Goal: Contribute content

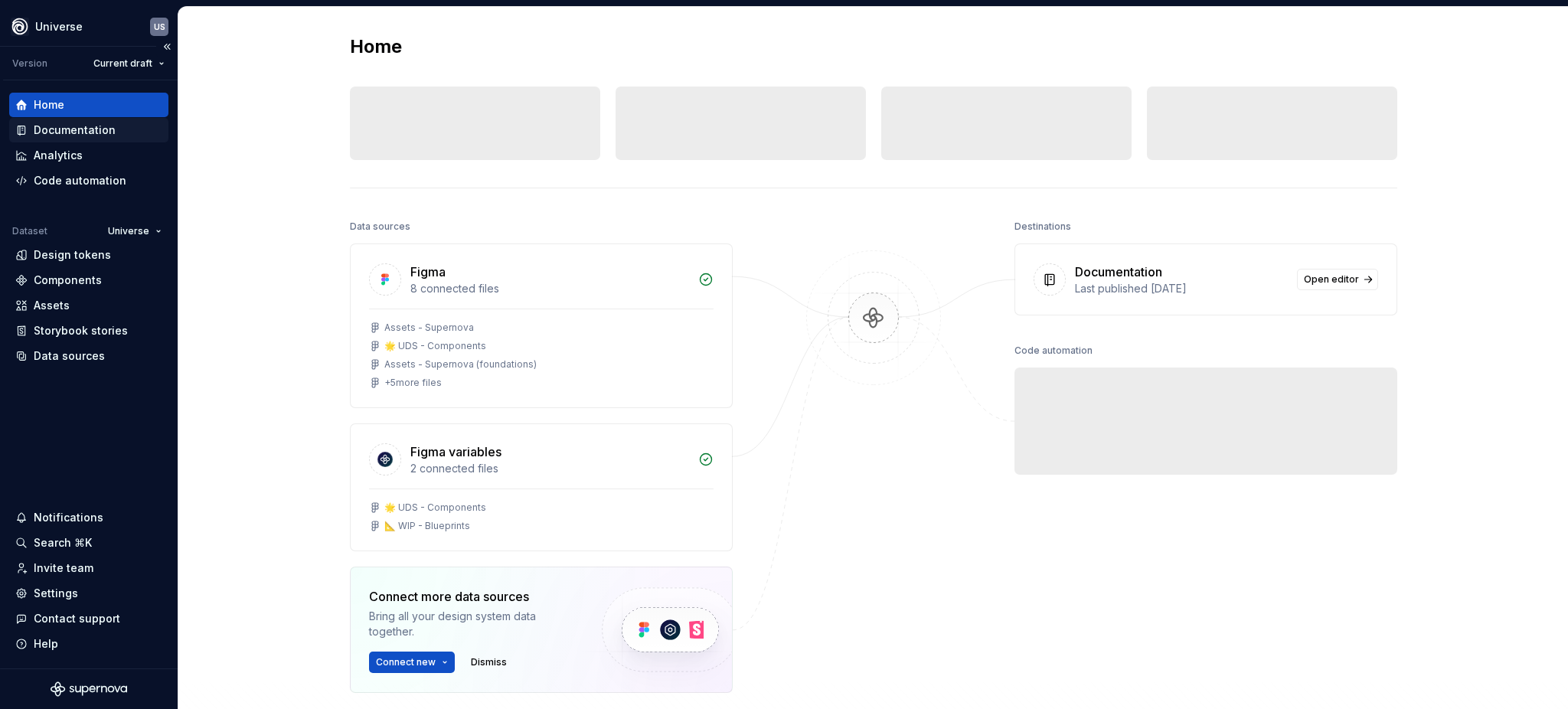
click at [89, 120] on div "Documentation" at bounding box center [89, 130] width 159 height 24
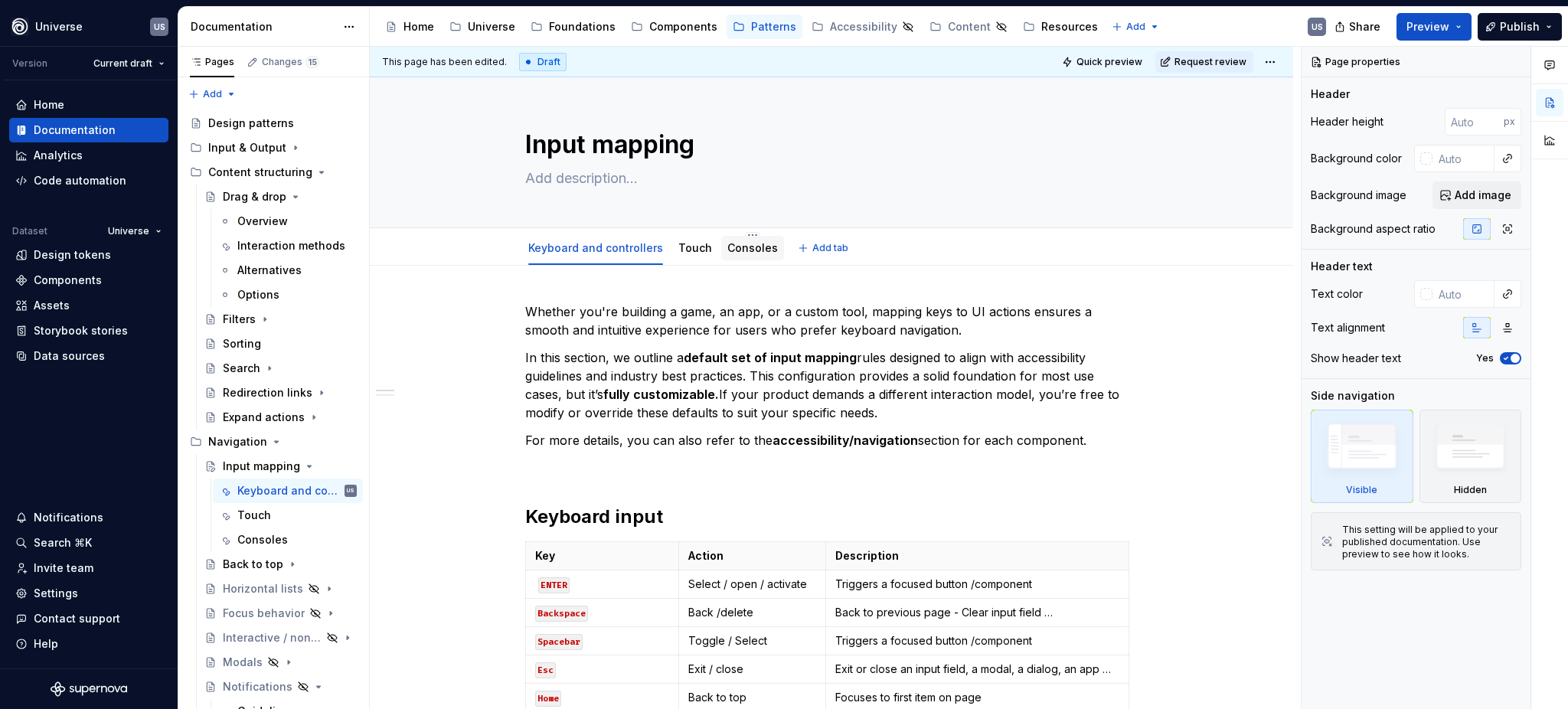
click at [747, 253] on link "Consoles" at bounding box center [752, 248] width 51 height 13
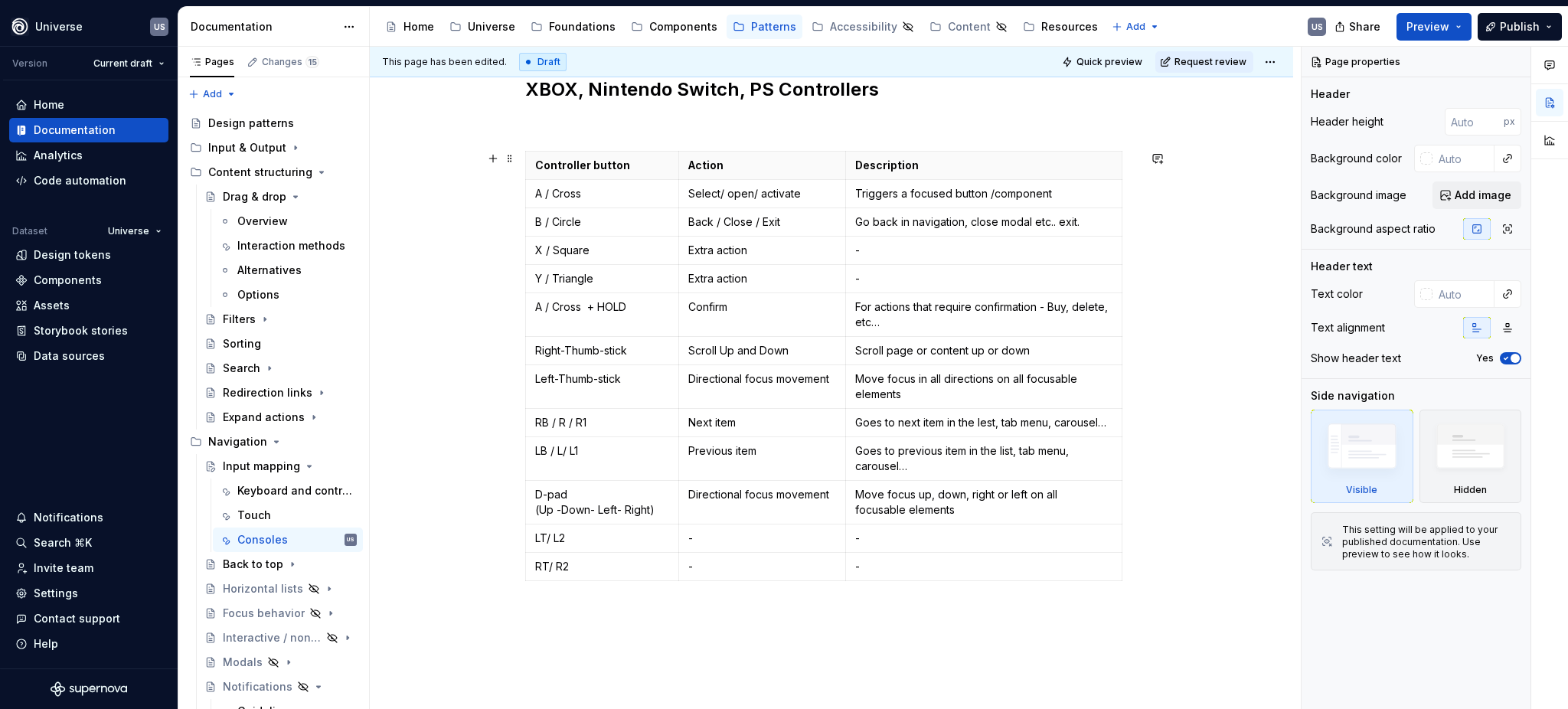
scroll to position [62, 0]
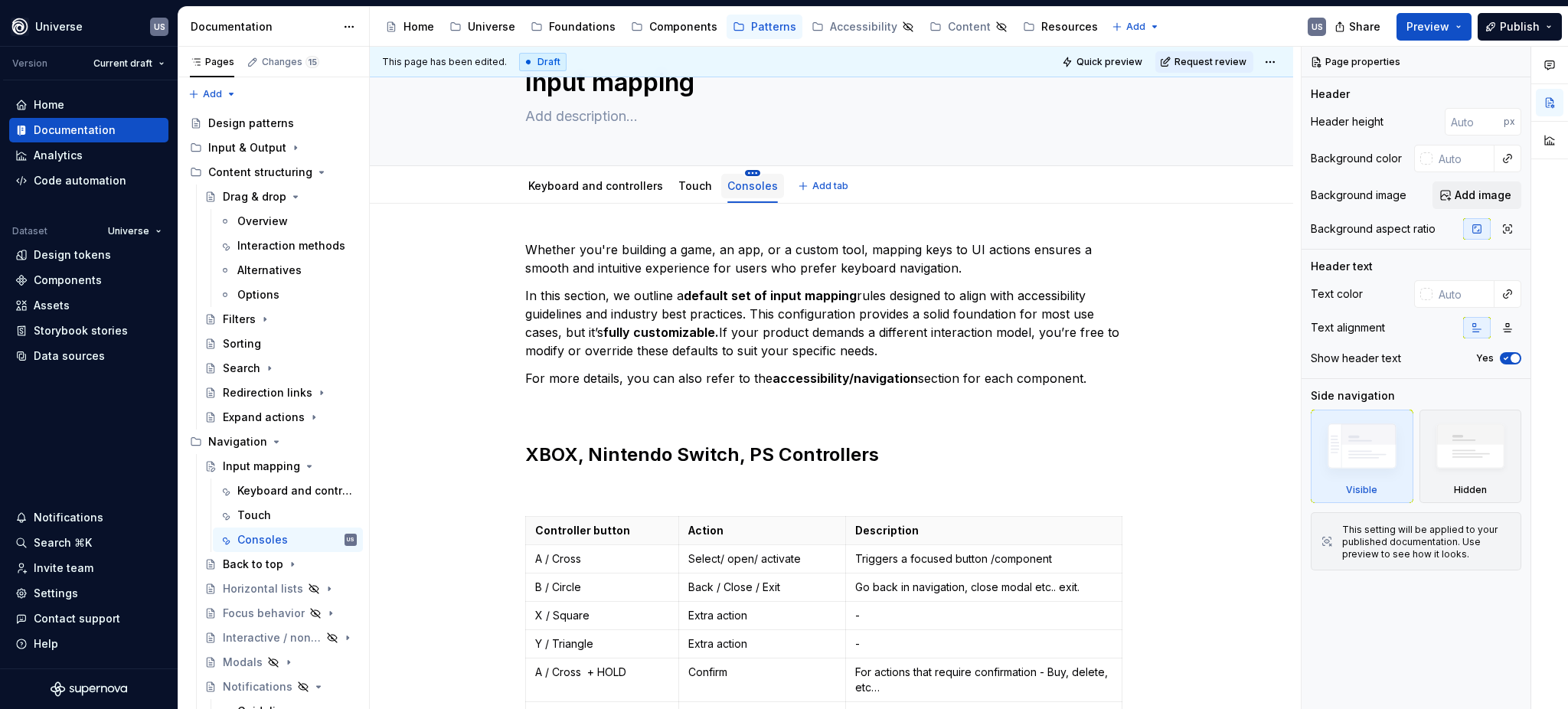
click at [744, 170] on html "Universe US Version Current draft Home Documentation Analytics Code automation …" at bounding box center [784, 354] width 1568 height 709
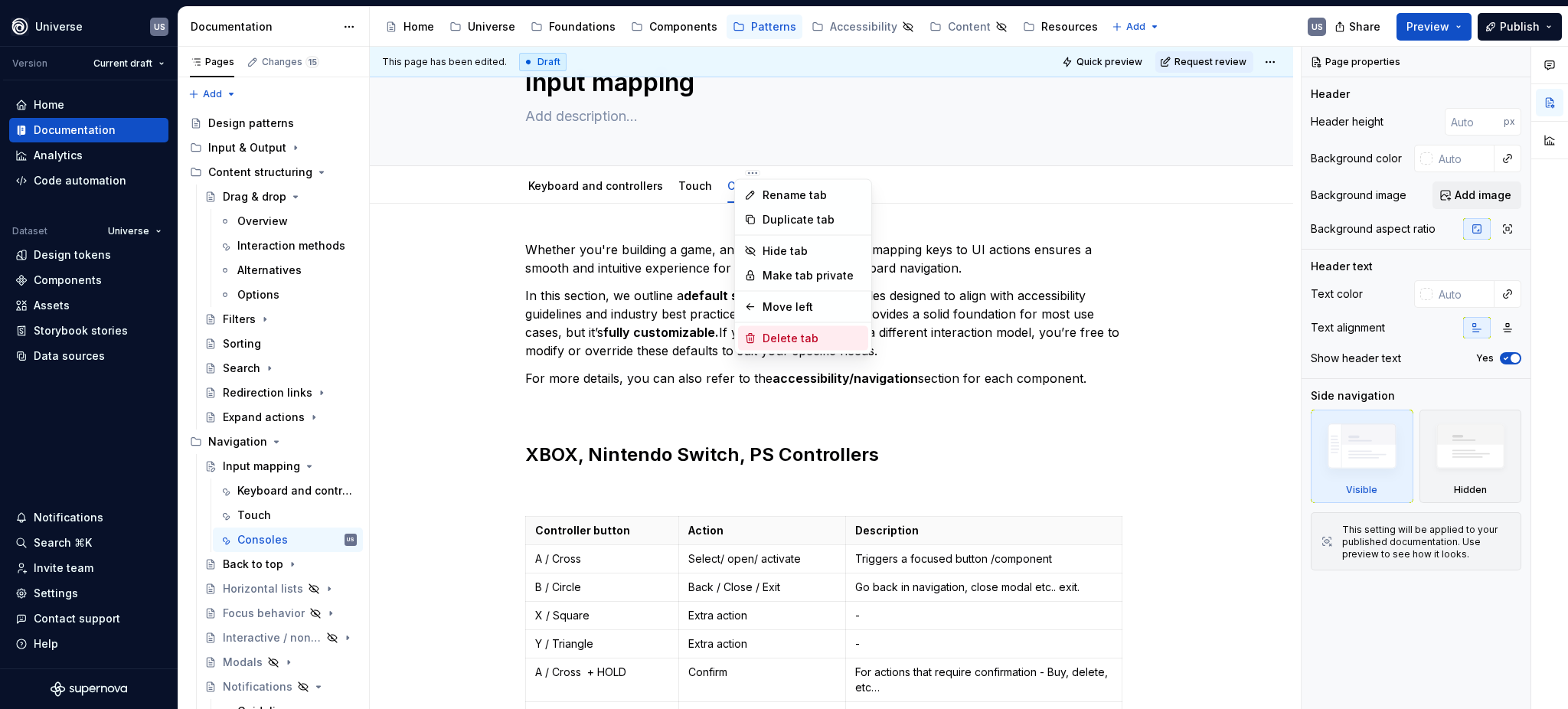
click at [793, 348] on div "Delete tab" at bounding box center [803, 339] width 130 height 24
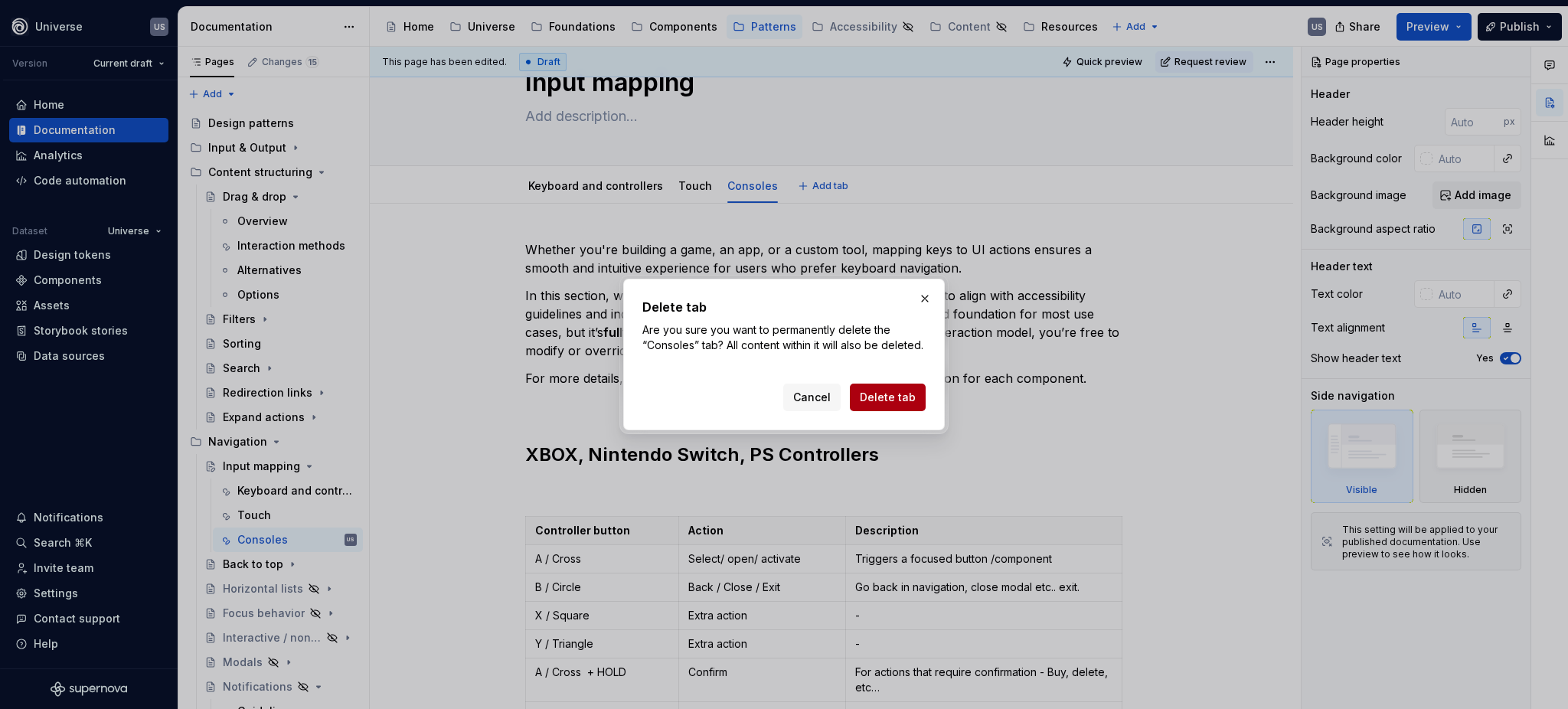
click at [874, 412] on button "Delete tab" at bounding box center [888, 398] width 76 height 28
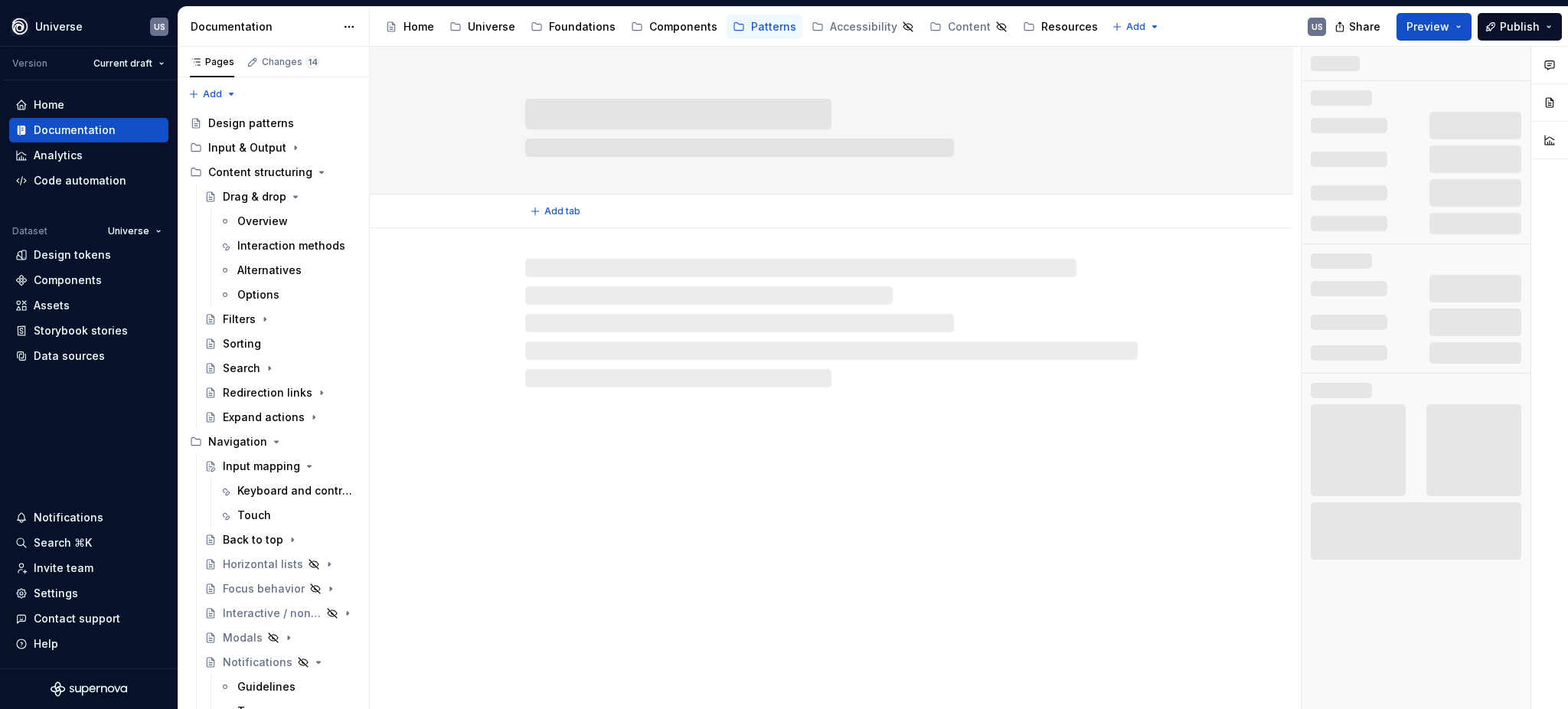
scroll to position [0, 0]
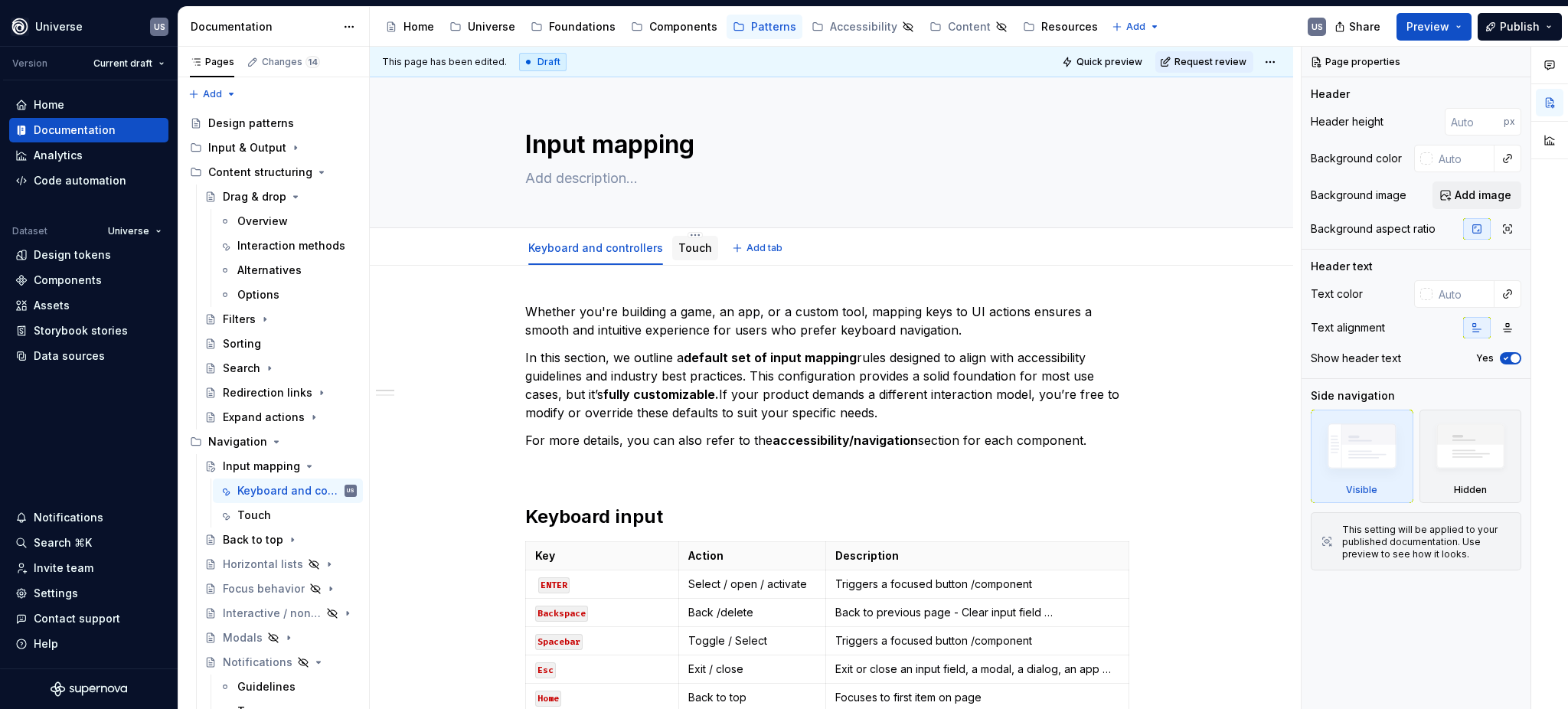
click at [684, 253] on link "Touch" at bounding box center [695, 248] width 33 height 13
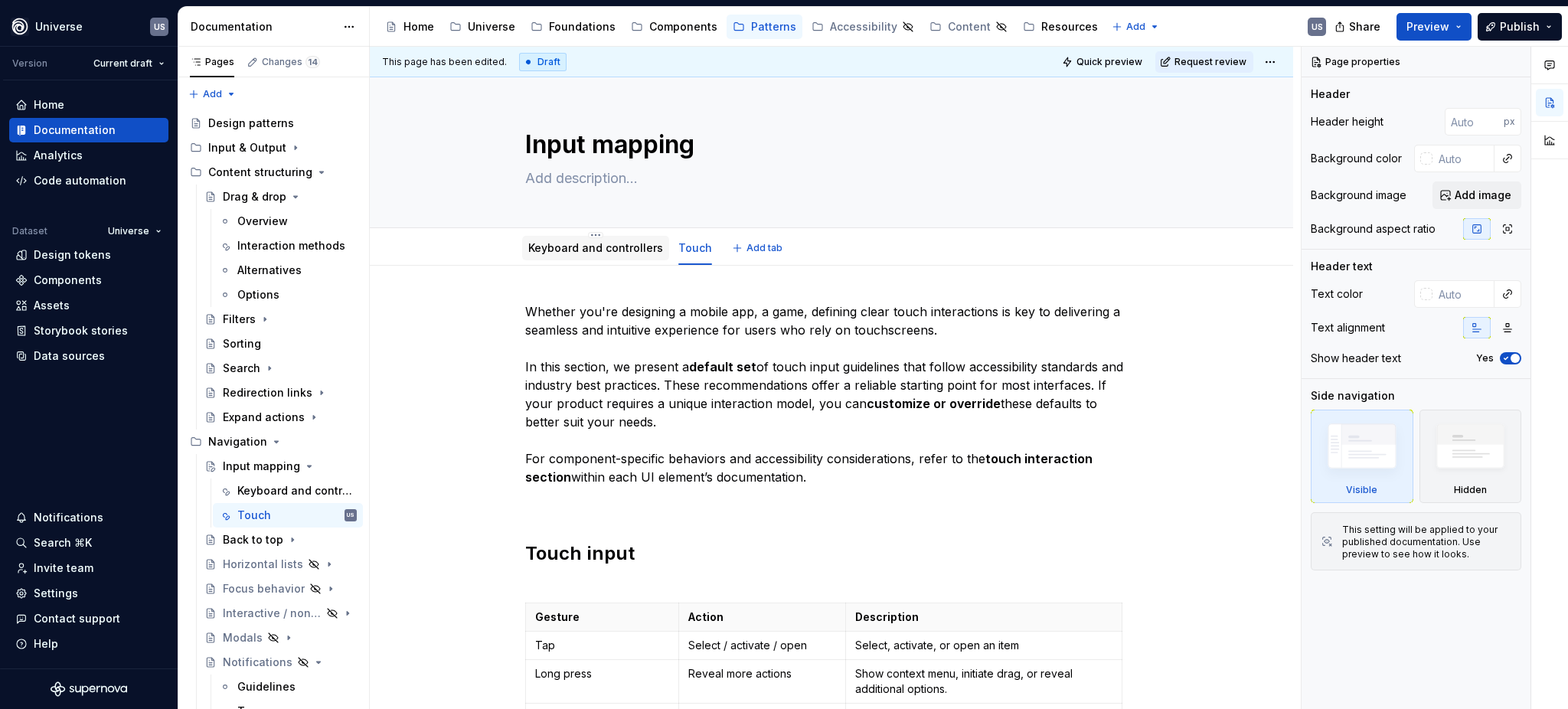
click at [569, 246] on link "Keyboard and controllers" at bounding box center [596, 248] width 135 height 13
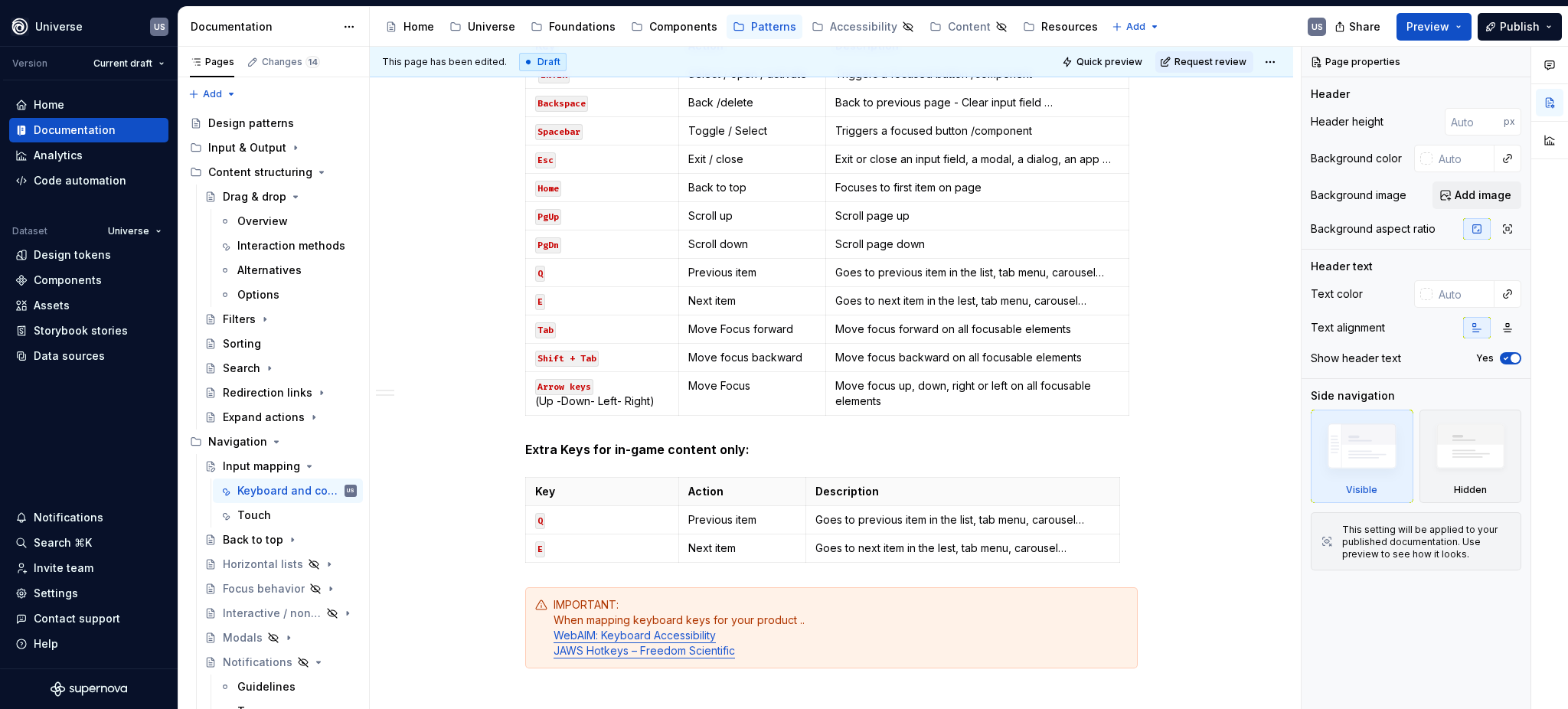
scroll to position [306, 0]
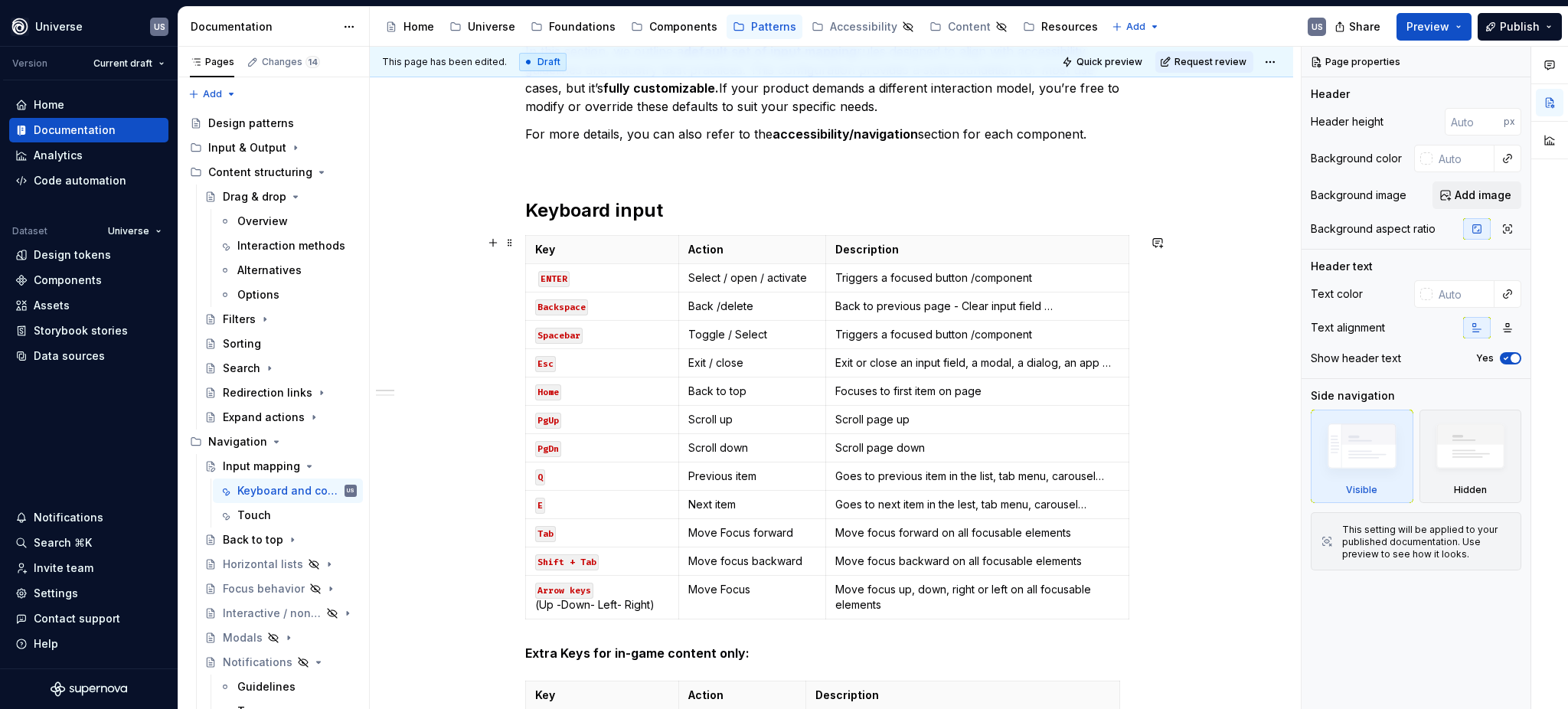
type textarea "*"
click at [828, 625] on icon "button" at bounding box center [826, 620] width 12 height 12
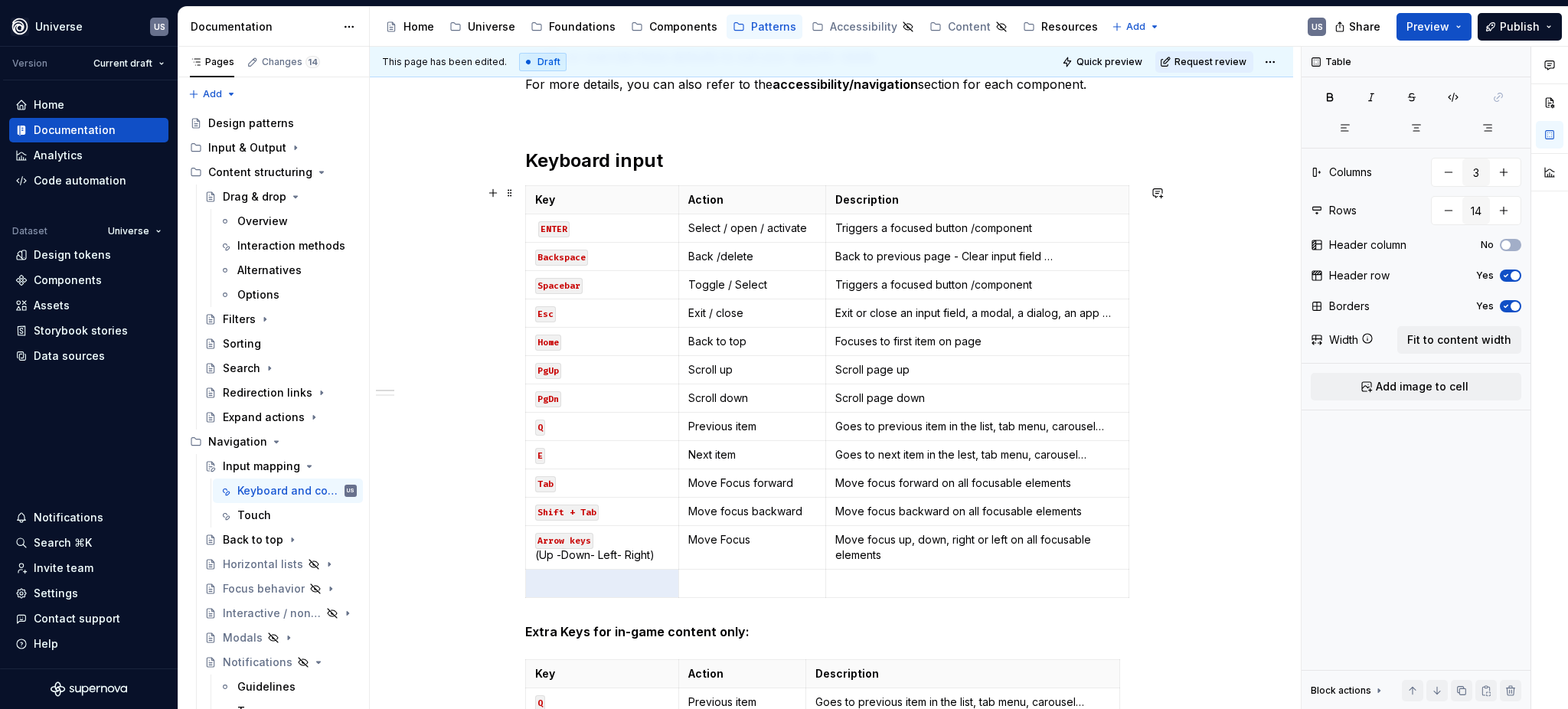
scroll to position [408, 0]
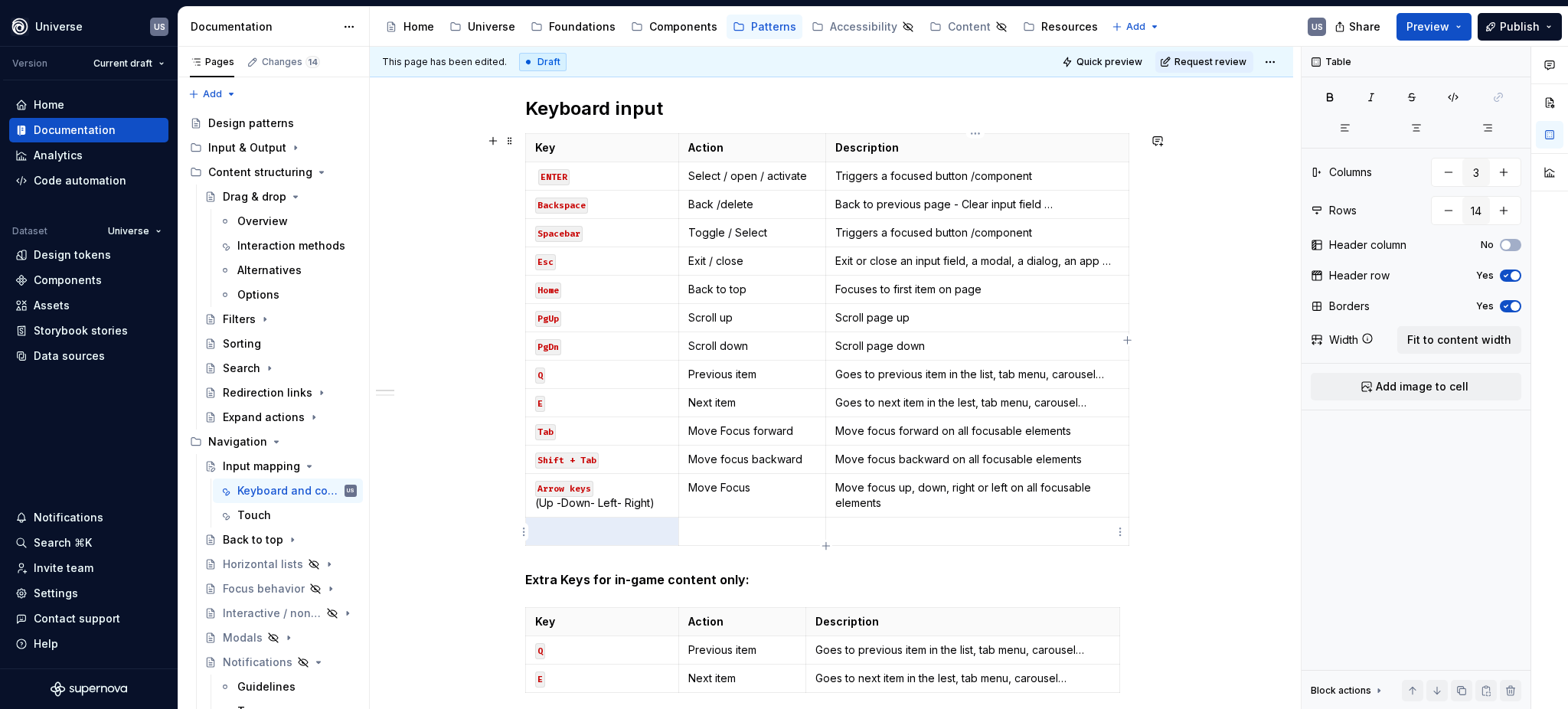
click at [1122, 531] on html "Universe US Version Current draft Home Documentation Analytics Code automation …" at bounding box center [784, 354] width 1568 height 709
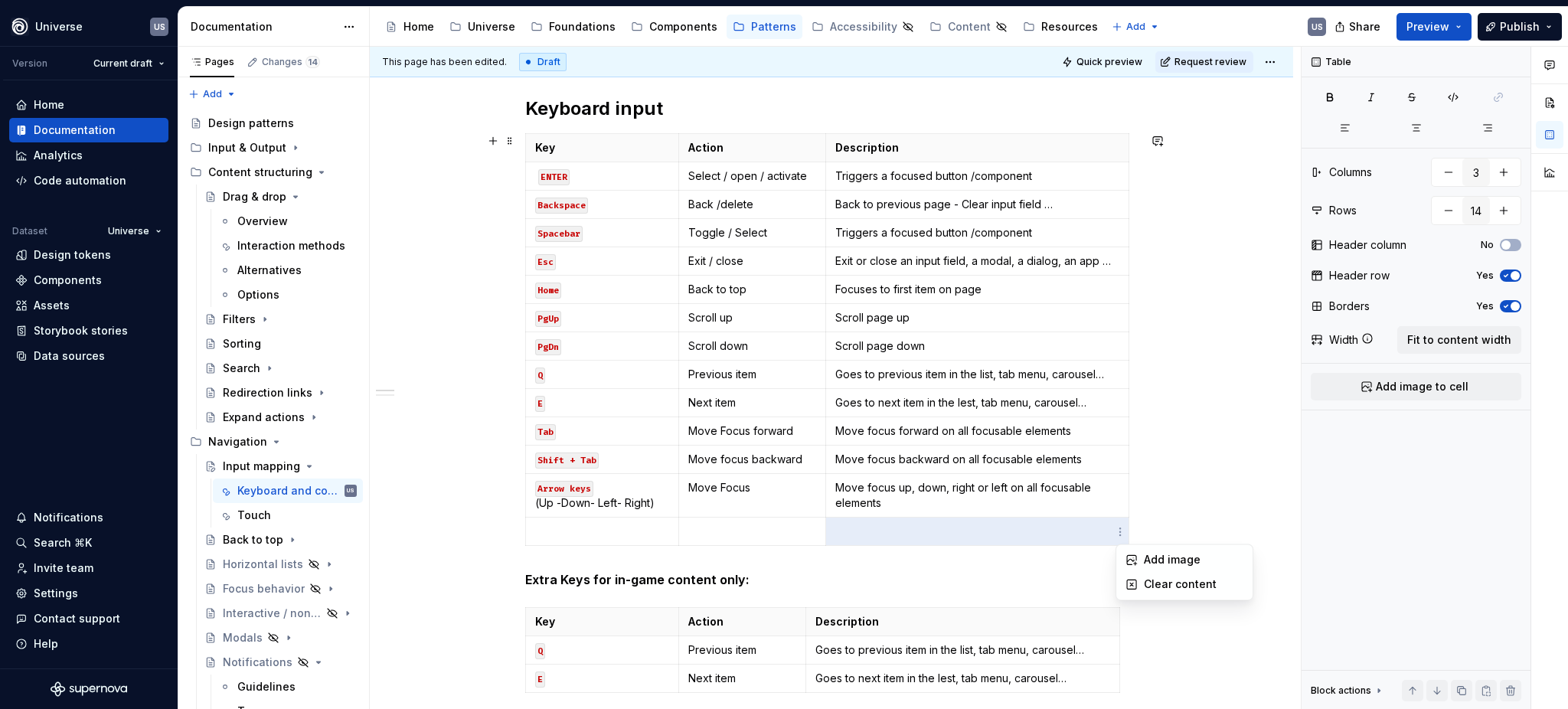
click at [1177, 514] on html "Universe US Version Current draft Home Documentation Analytics Code automation …" at bounding box center [784, 354] width 1568 height 709
drag, startPoint x: 706, startPoint y: 518, endPoint x: 871, endPoint y: 536, distance: 166.0
click at [871, 536] on tr at bounding box center [828, 532] width 603 height 29
click at [522, 531] on div "This page has been edited. Draft Quick preview Request review Input mapping Edi…" at bounding box center [835, 378] width 932 height 664
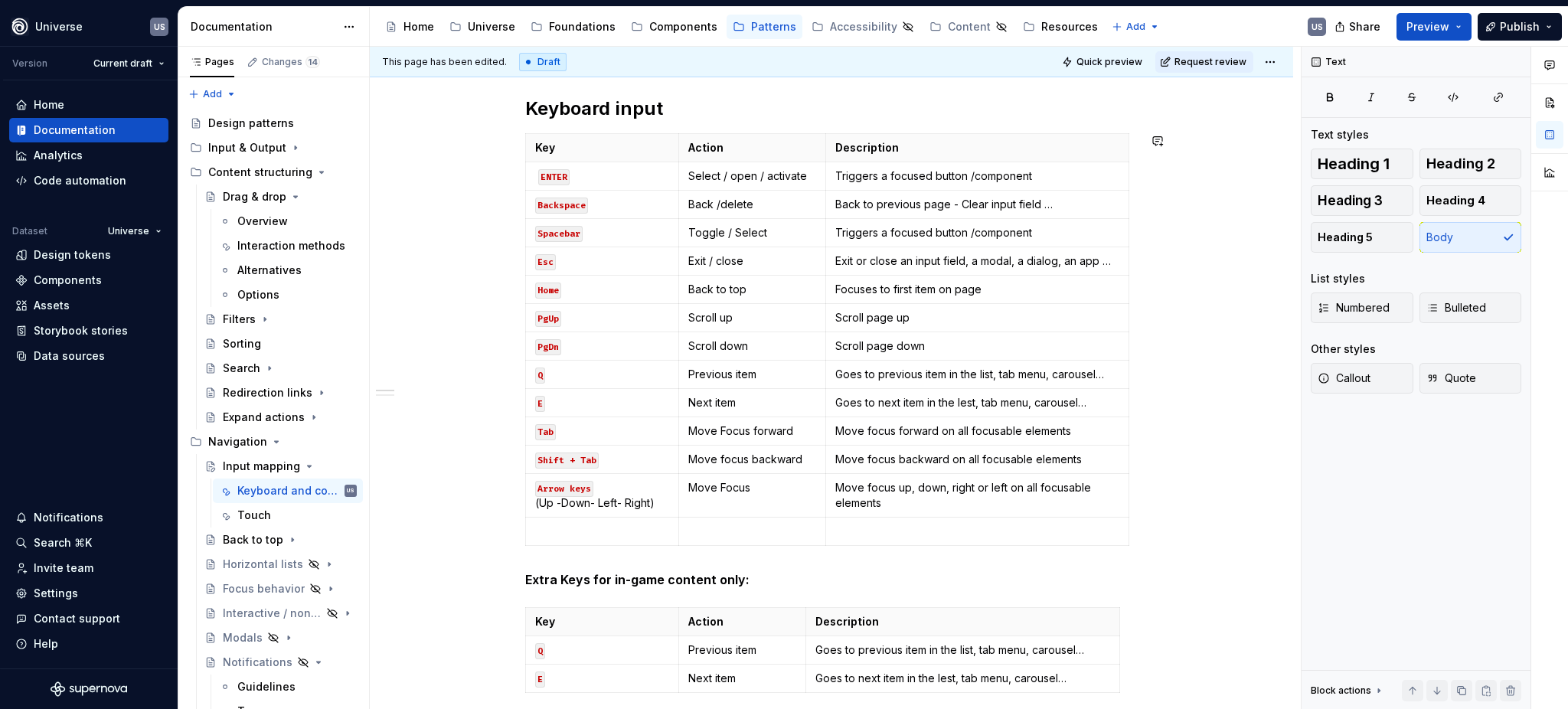
click at [525, 562] on div "Whether you're building a game, an app, or a custom tool, mapping keys to UI ac…" at bounding box center [832, 675] width 612 height 1561
click at [525, 535] on html "Universe US Version Current draft Home Documentation Analytics Code automation …" at bounding box center [784, 354] width 1568 height 709
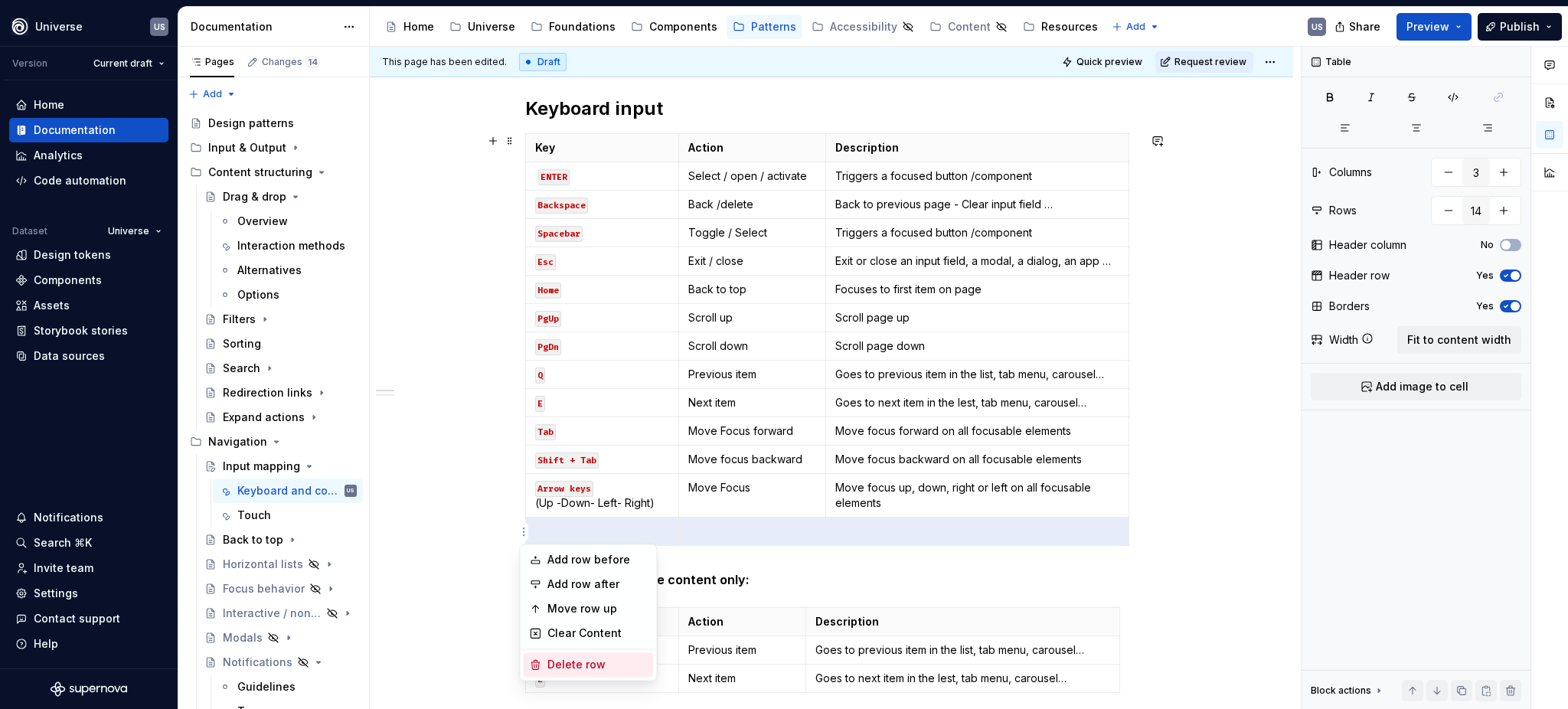
click at [565, 662] on div "Delete row" at bounding box center [598, 665] width 100 height 16
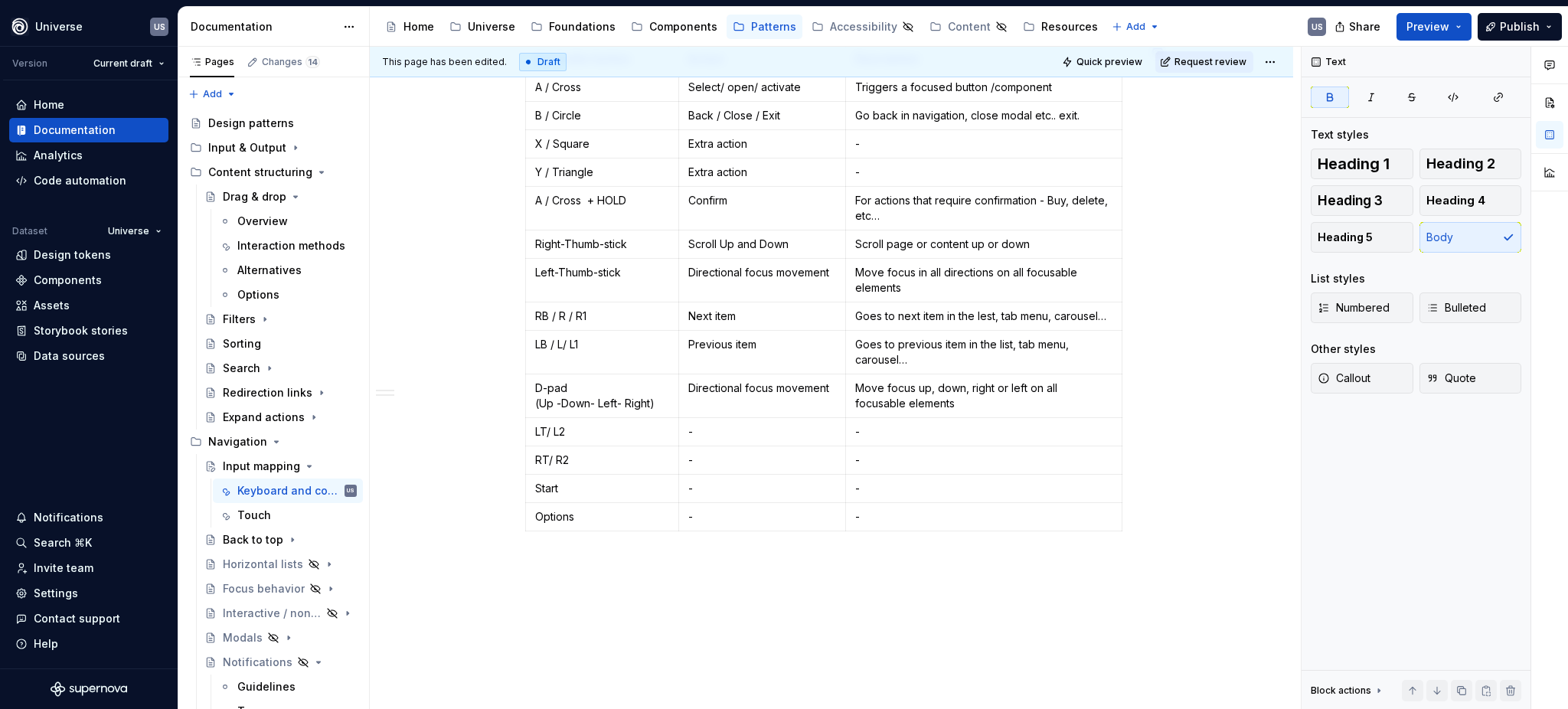
scroll to position [1255, 0]
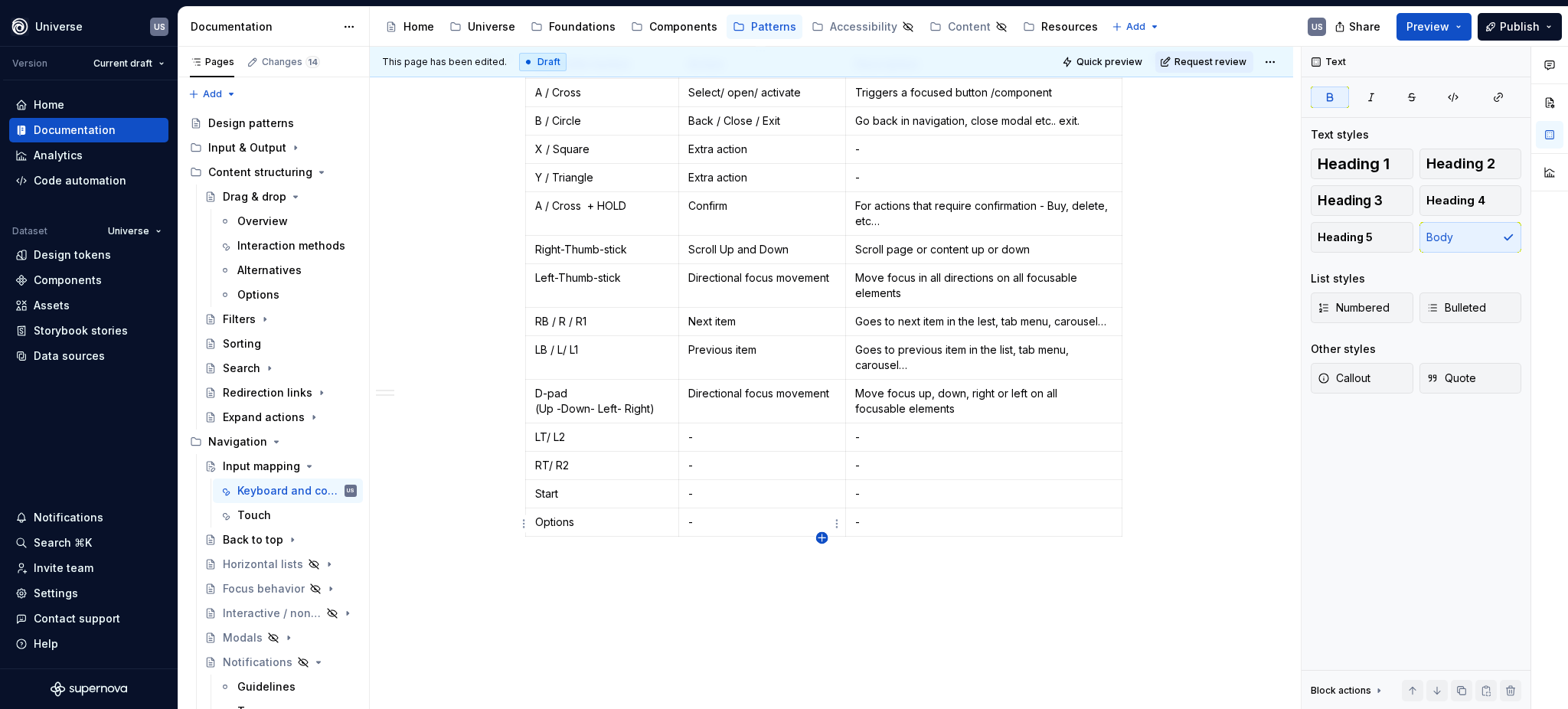
click at [821, 538] on icon "button" at bounding box center [821, 538] width 6 height 6
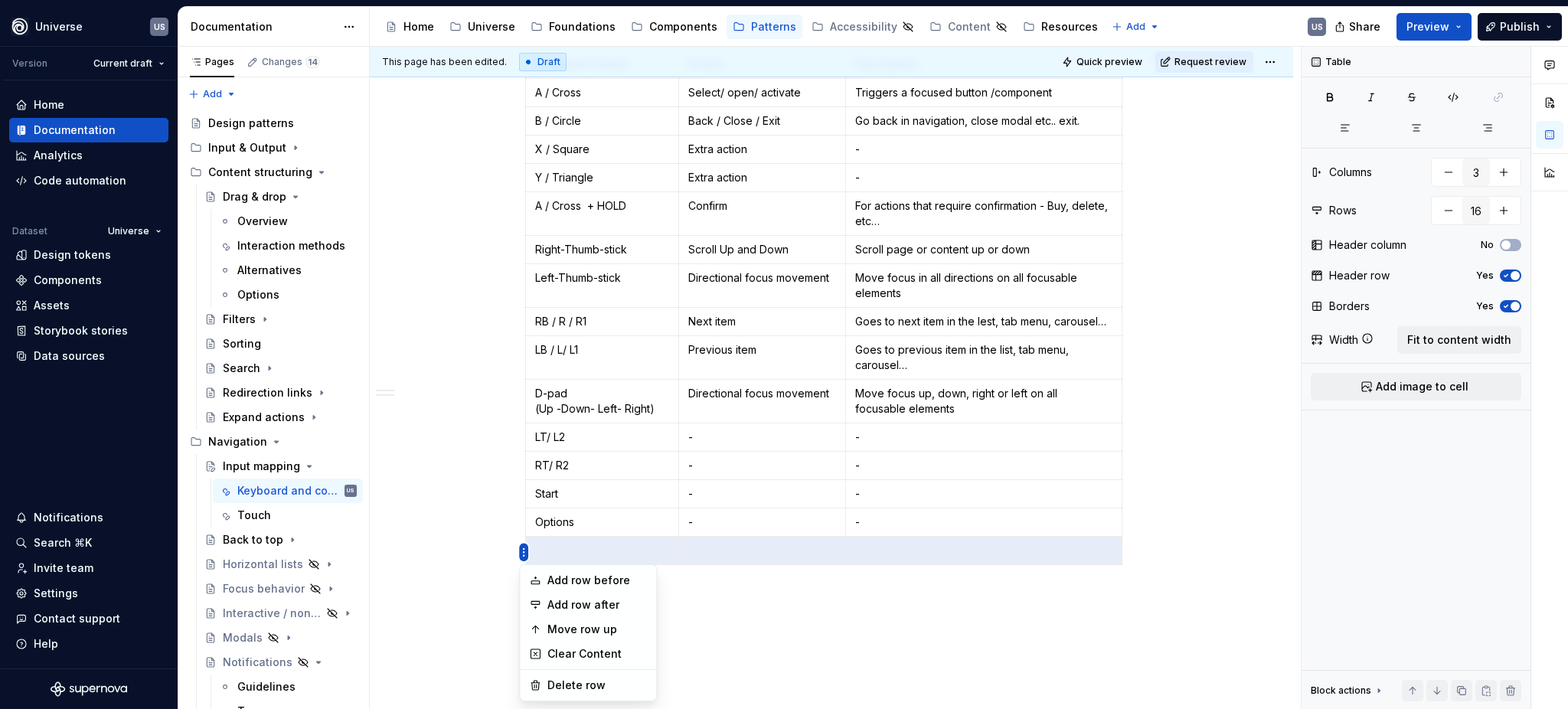
click at [504, 479] on html "Universe US Version Current draft Home Documentation Analytics Code automation …" at bounding box center [784, 354] width 1568 height 709
click at [594, 627] on div "Move row up" at bounding box center [598, 629] width 100 height 16
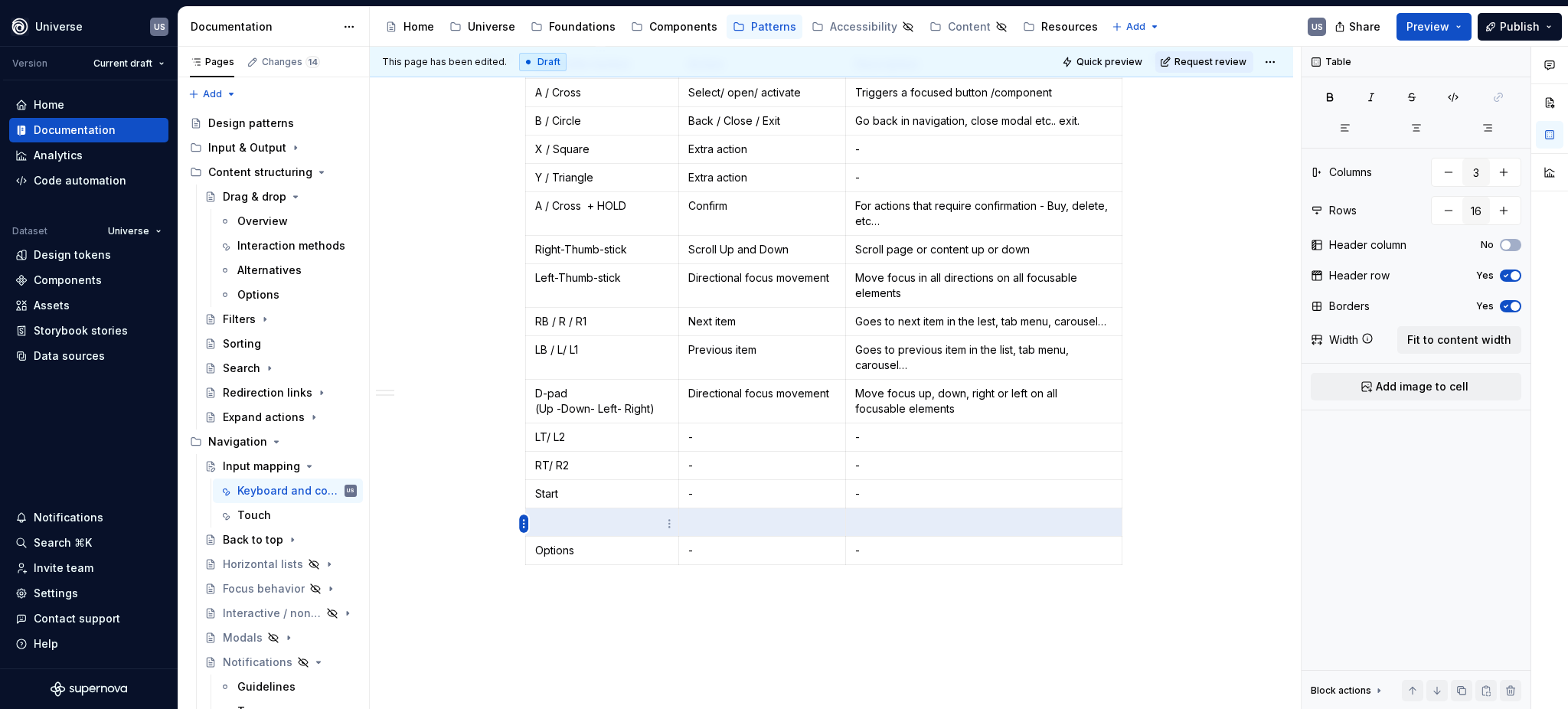
click at [519, 523] on html "Universe US Version Current draft Home Documentation Analytics Code automation …" at bounding box center [784, 354] width 1568 height 709
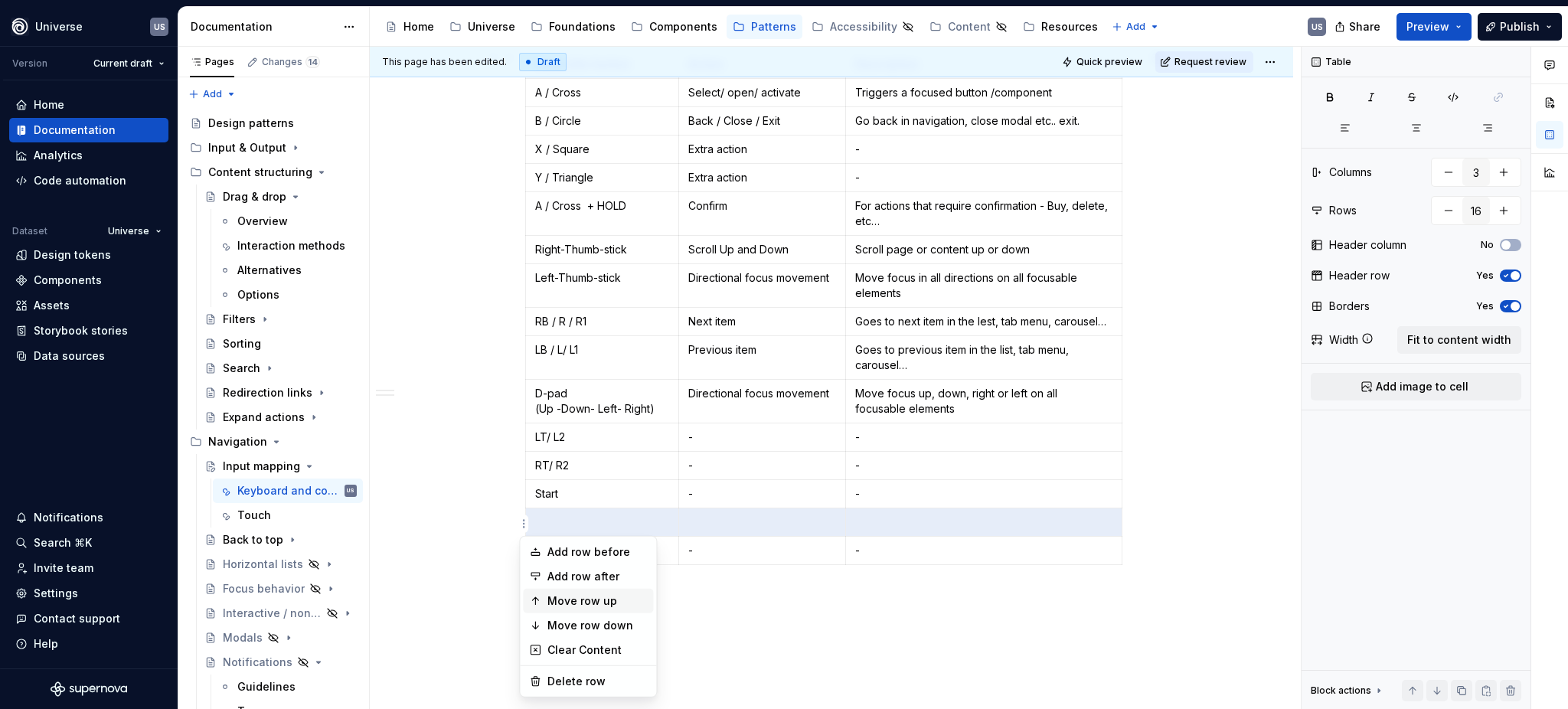
click at [597, 604] on div "Move row up" at bounding box center [598, 602] width 100 height 16
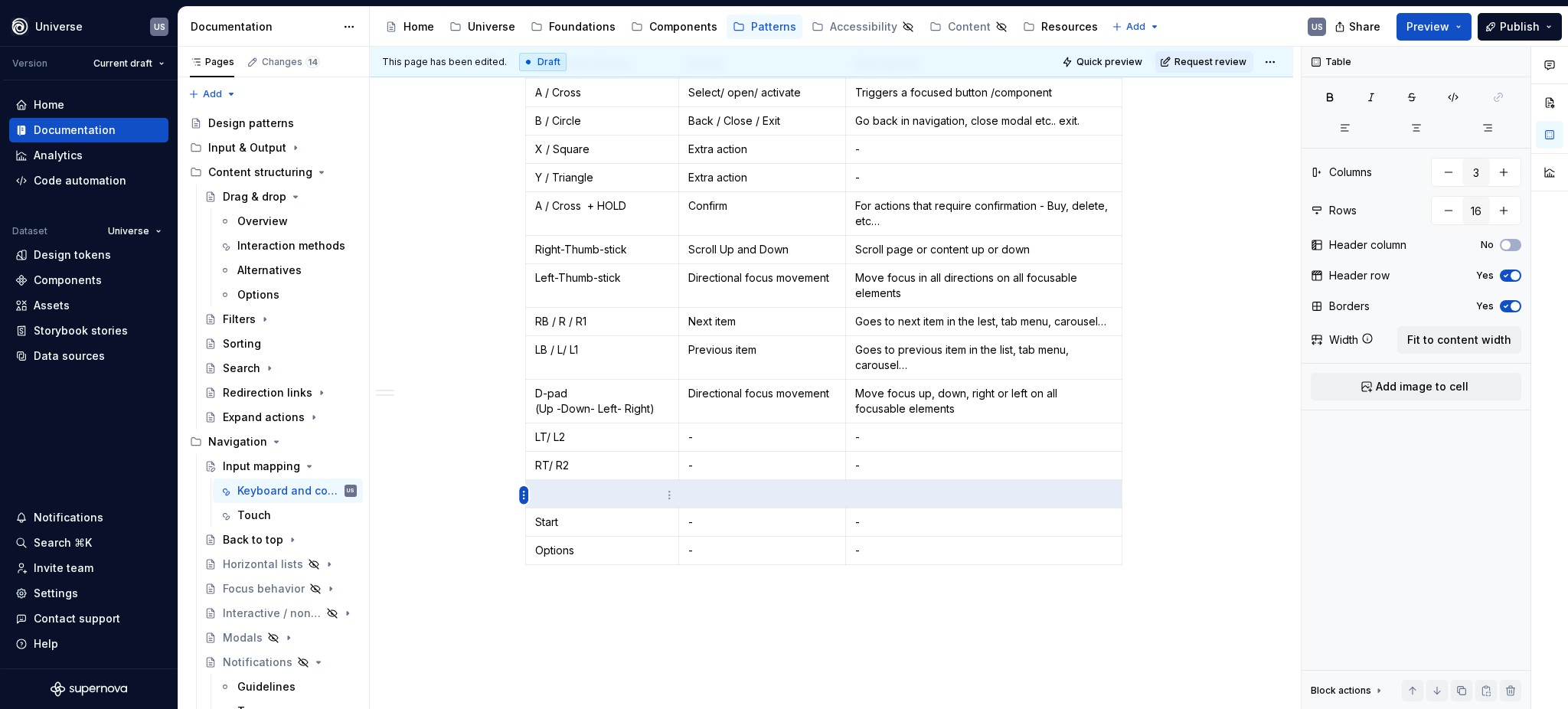
click at [523, 494] on html "Universe US Version Current draft Home Documentation Analytics Code automation …" at bounding box center [784, 354] width 1568 height 709
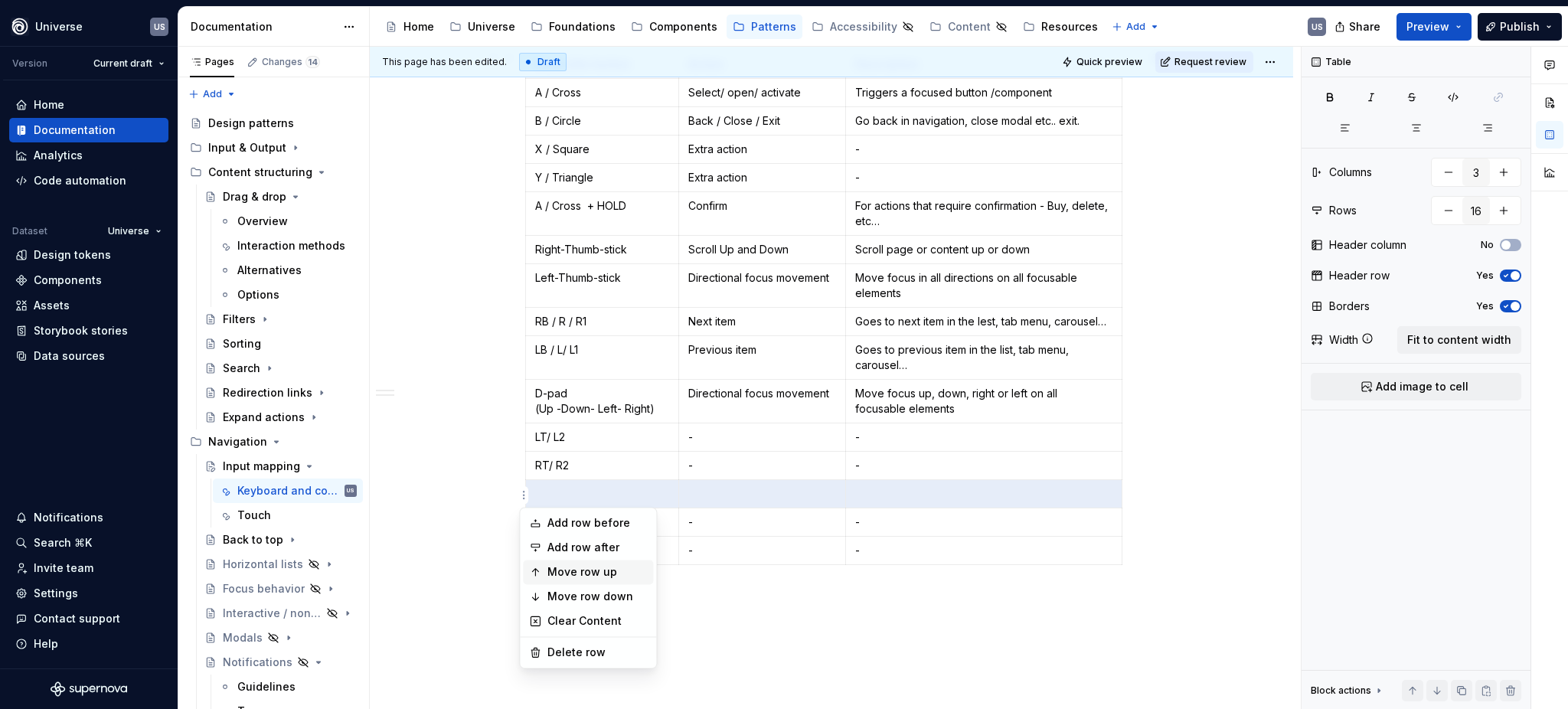
click at [595, 572] on div "Move row up" at bounding box center [598, 572] width 100 height 16
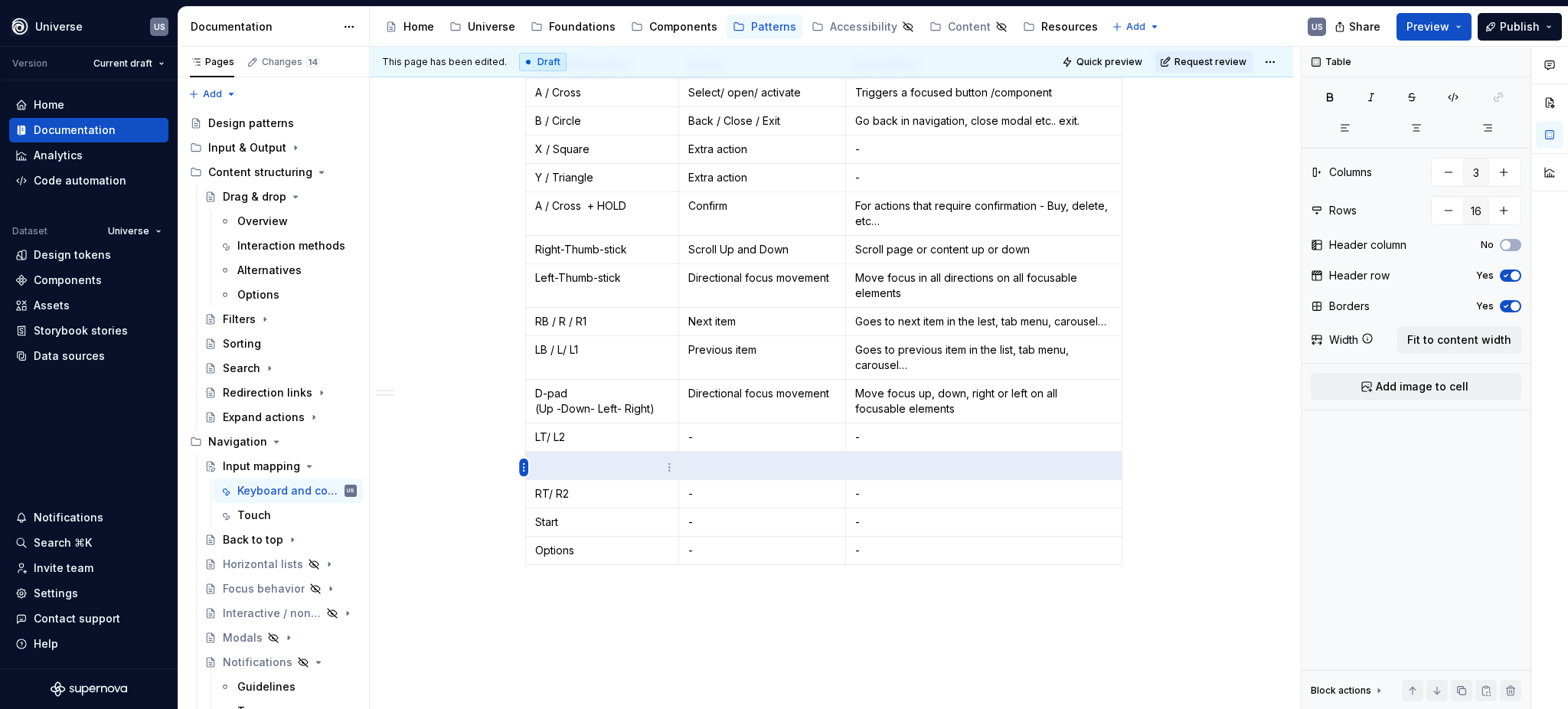
click at [525, 467] on html "Universe US Version Current draft Home Documentation Analytics Code automation …" at bounding box center [784, 354] width 1568 height 709
click at [586, 542] on div "Move row up" at bounding box center [598, 544] width 100 height 16
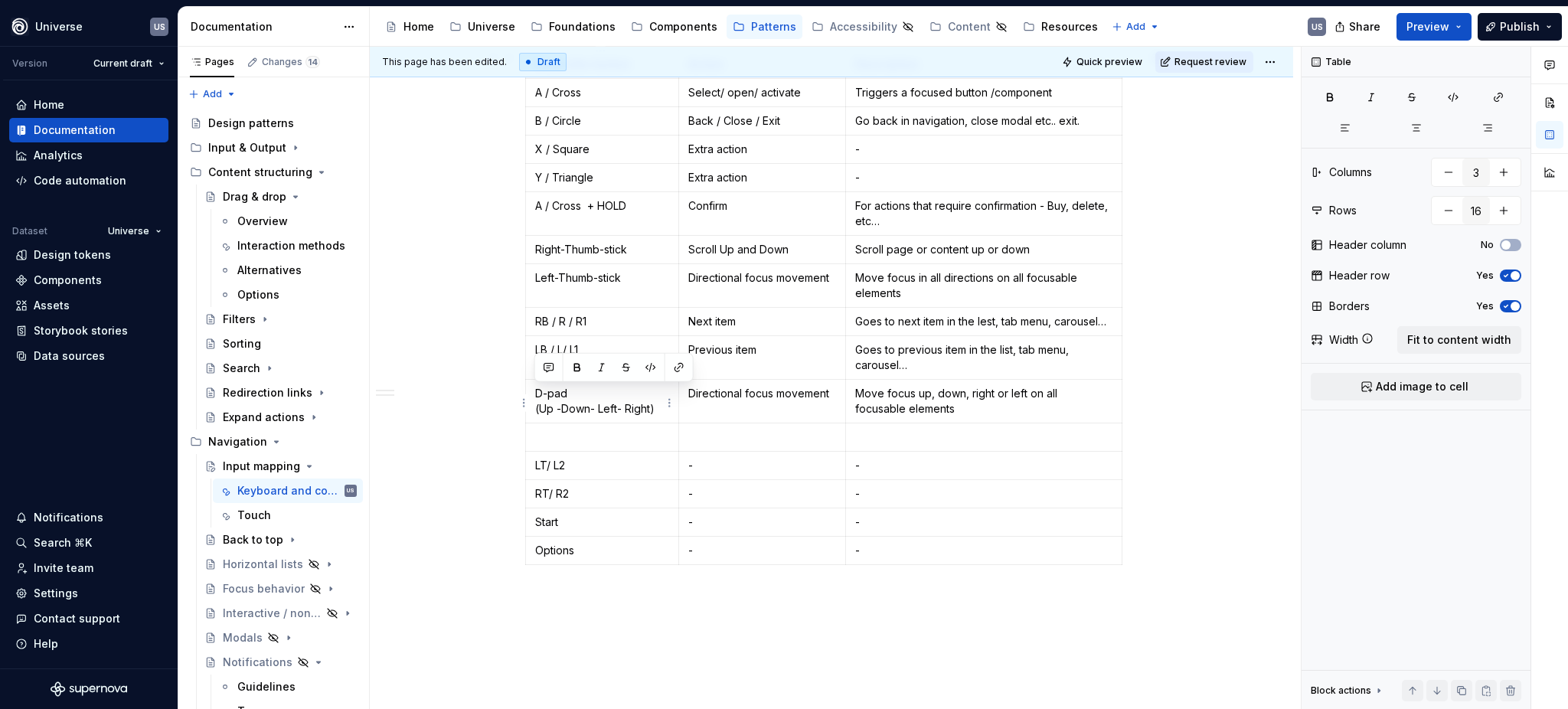
drag, startPoint x: 576, startPoint y: 393, endPoint x: 532, endPoint y: 392, distance: 44.0
click at [532, 392] on td "D-pad (Up -Down- Left- Right)" at bounding box center [603, 402] width 154 height 44
copy p "D-pad"
click at [580, 436] on p at bounding box center [602, 437] width 134 height 16
paste div
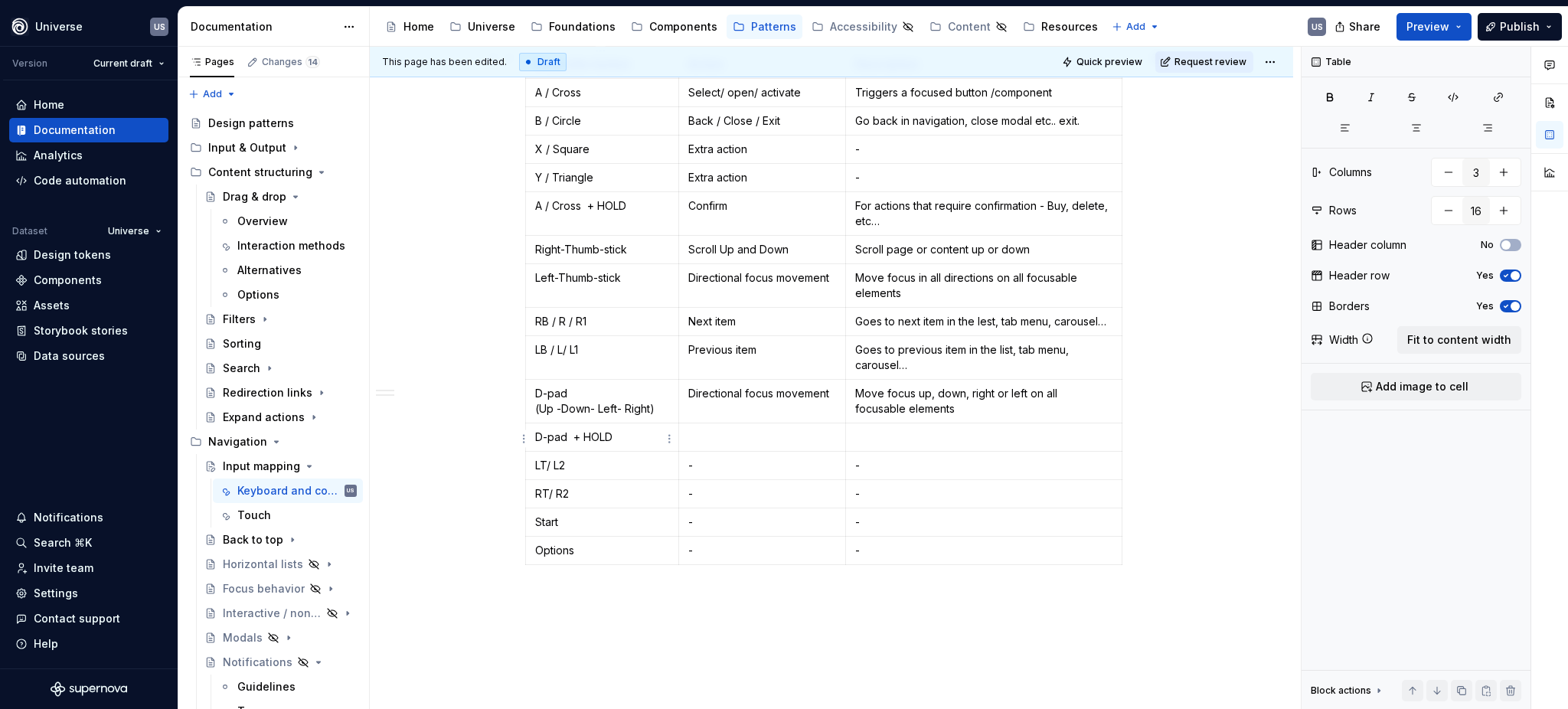
click at [572, 440] on p "D-pad + HOLD" at bounding box center [602, 437] width 134 height 16
click at [717, 438] on p at bounding box center [762, 437] width 149 height 16
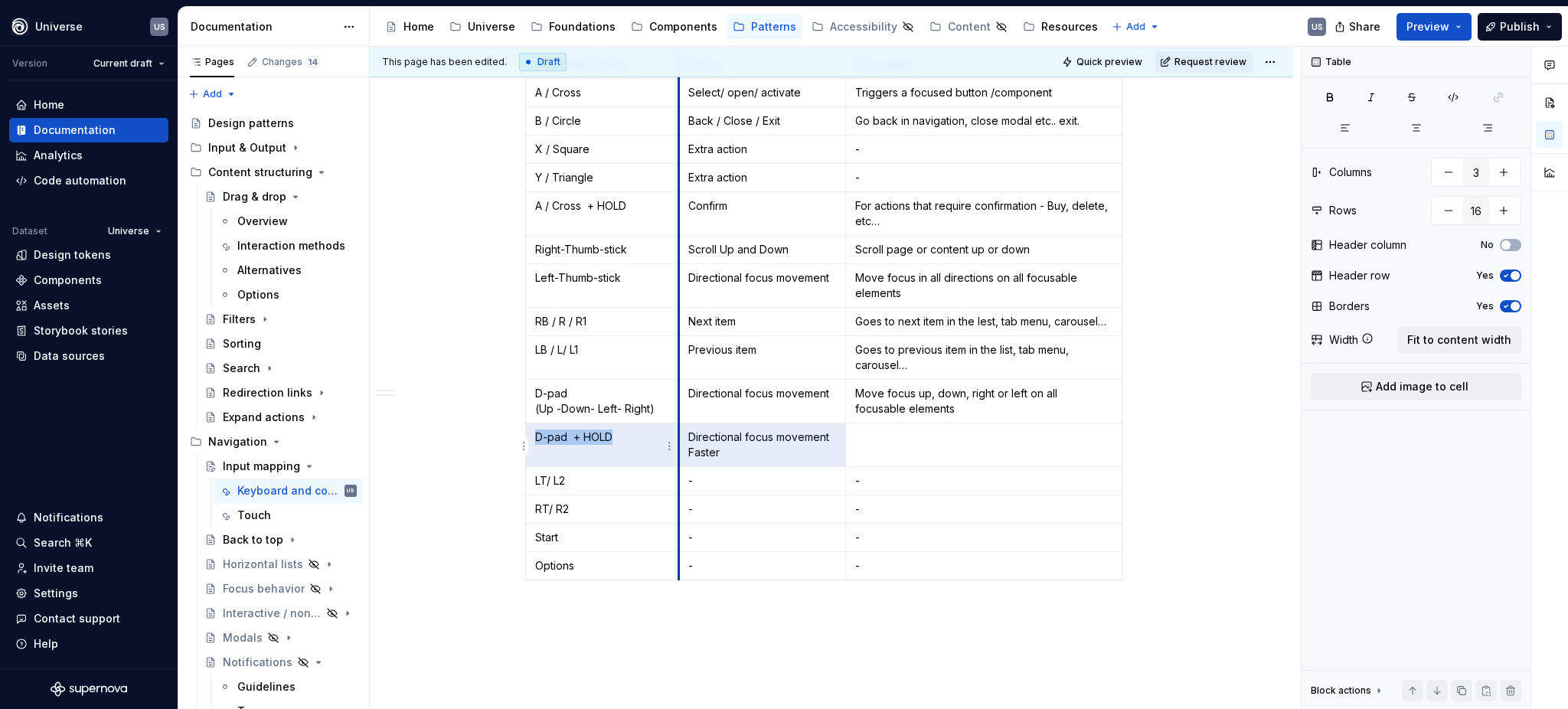
drag, startPoint x: 747, startPoint y: 438, endPoint x: 675, endPoint y: 438, distance: 72.0
click at [675, 438] on tr "D-pad + HOLD Directional focus movement Faster" at bounding box center [824, 445] width 597 height 44
drag, startPoint x: 735, startPoint y: 442, endPoint x: 742, endPoint y: 436, distance: 9.2
click at [737, 442] on p "Directional focus movement Faster" at bounding box center [762, 444] width 149 height 31
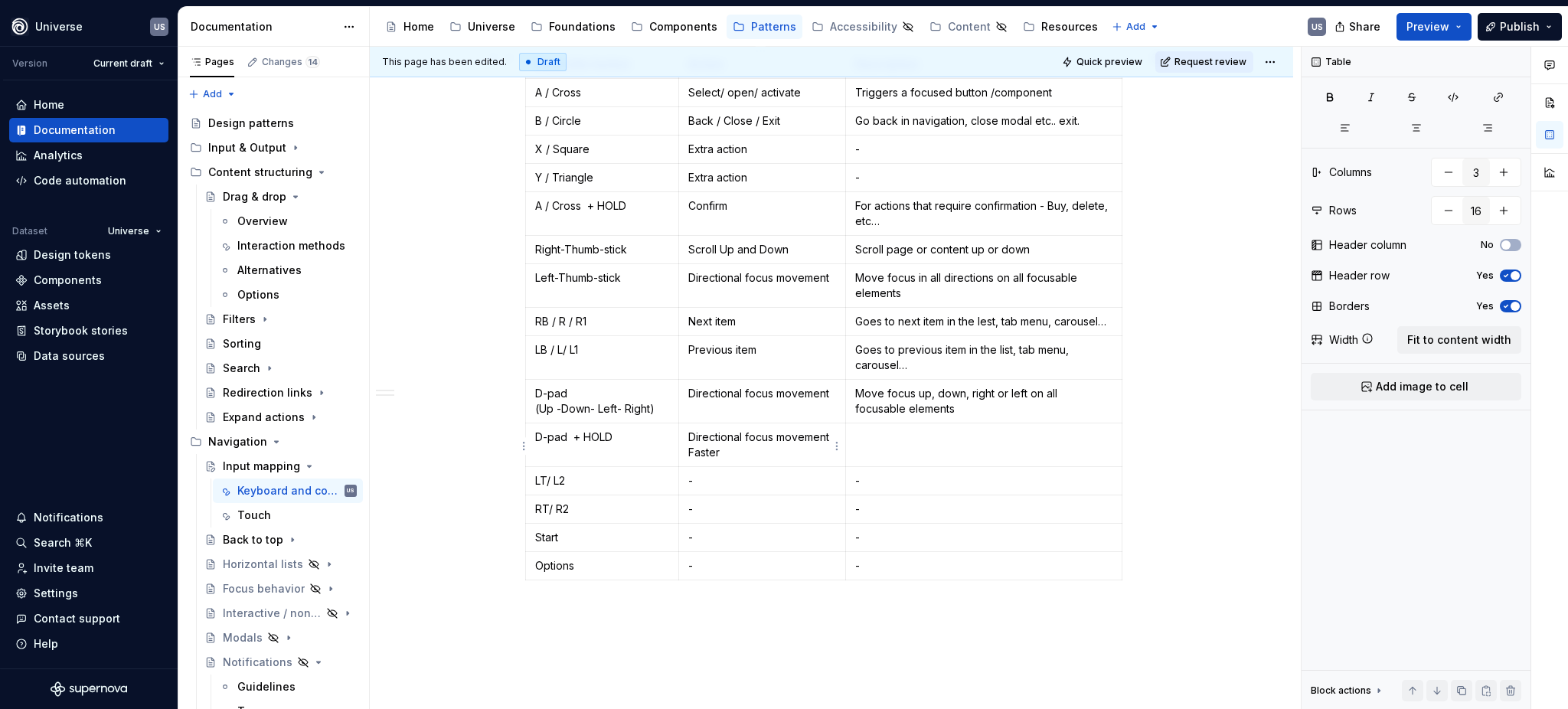
click at [746, 438] on p "Directional focus movement Faster" at bounding box center [762, 444] width 149 height 31
click at [892, 450] on td at bounding box center [984, 438] width 277 height 29
click at [887, 442] on p at bounding box center [984, 437] width 257 height 16
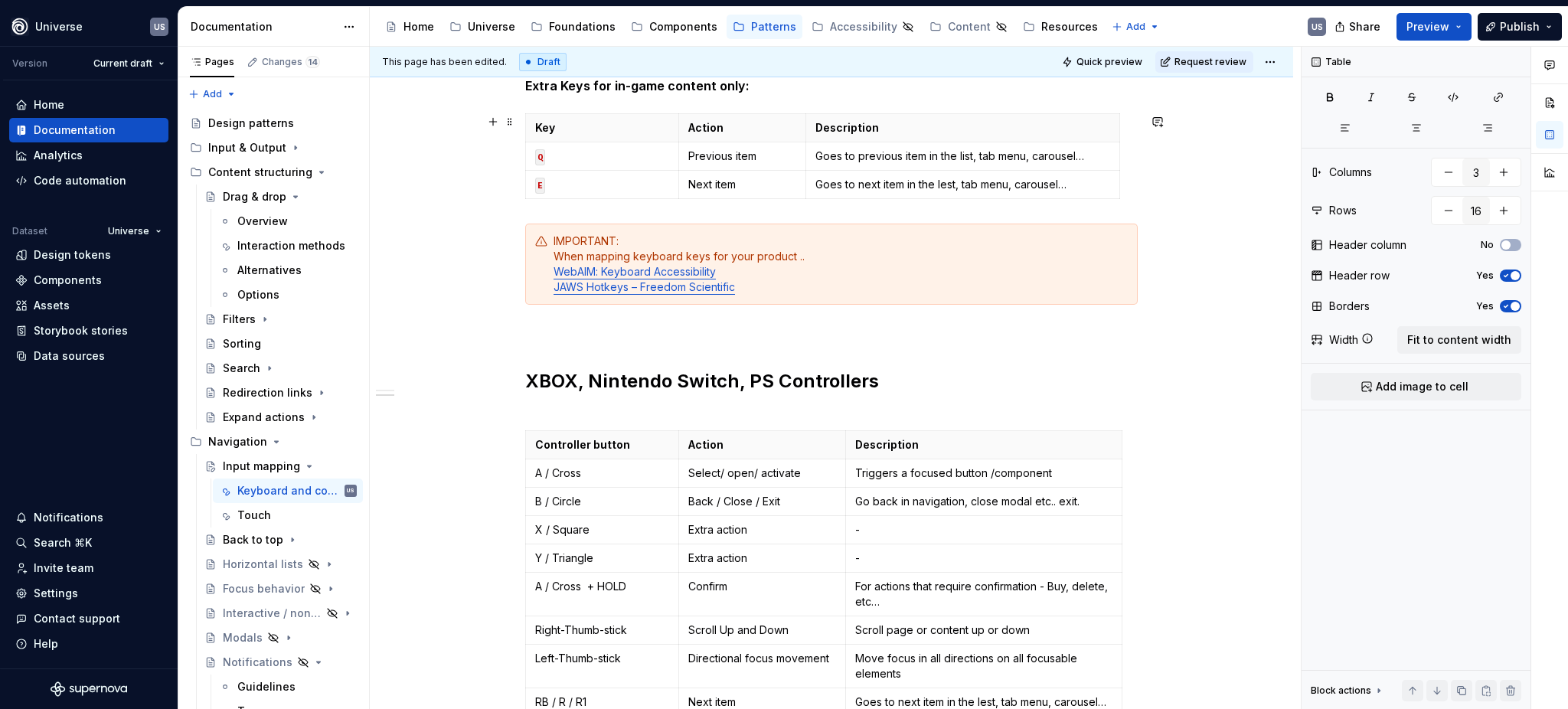
scroll to position [919, 0]
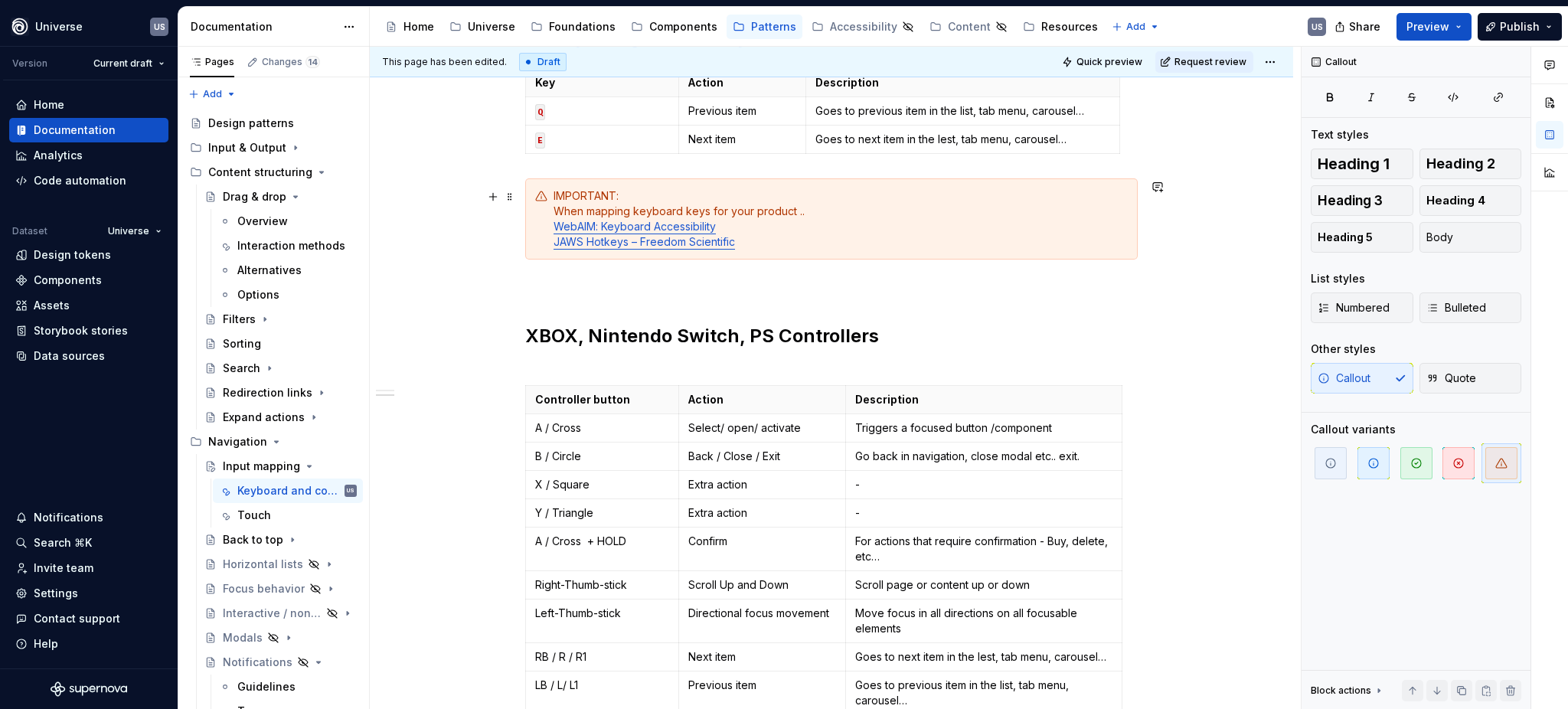
click at [898, 212] on div "IMPORTANT: When mapping keyboard keys for your product .. WebAIM: Keyboard Acce…" at bounding box center [840, 219] width 574 height 61
type textarea "*"
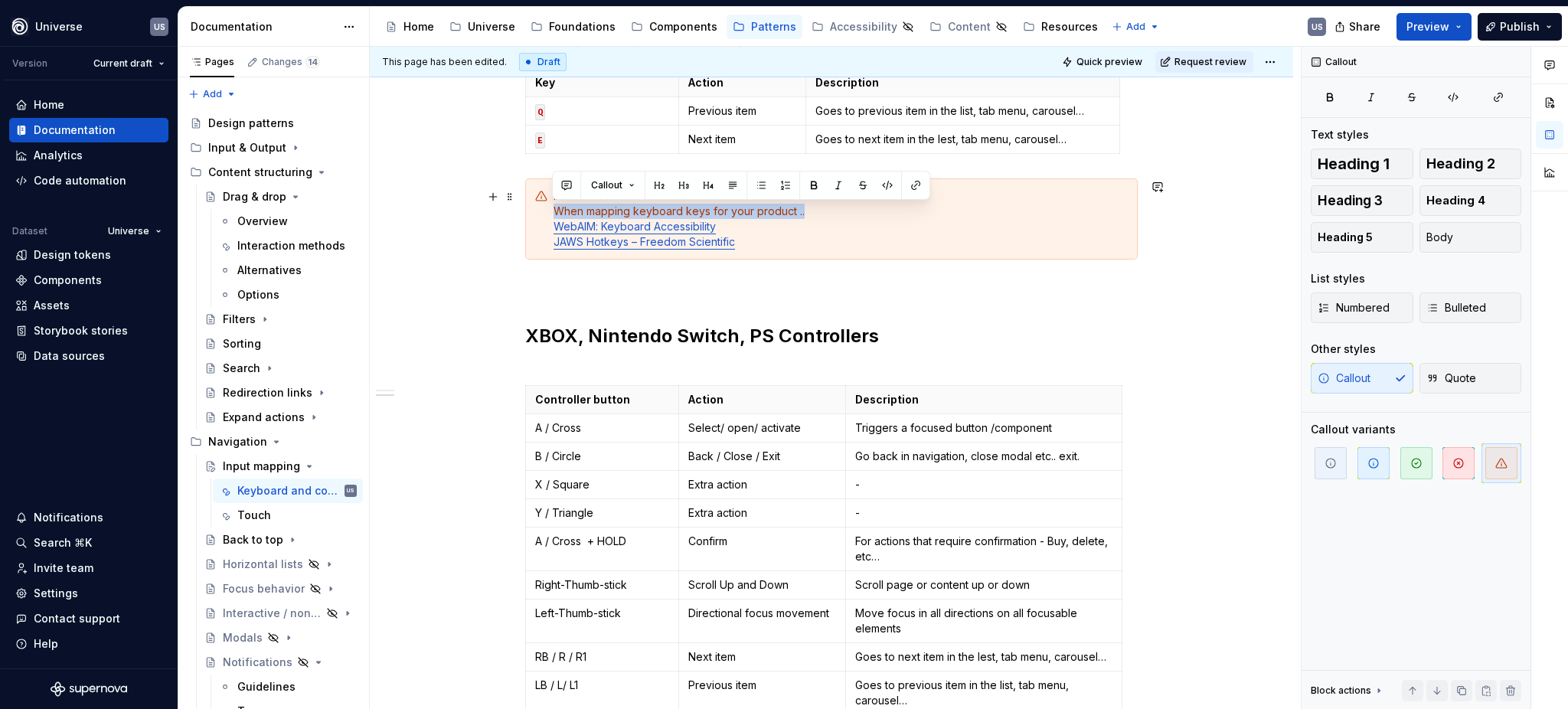
drag, startPoint x: 549, startPoint y: 210, endPoint x: 804, endPoint y: 208, distance: 255.0
click at [804, 208] on div "IMPORTANT: When mapping keyboard keys for your product .. WebAIM: Keyboard Acce…" at bounding box center [832, 219] width 612 height 81
copy div "When mapping keyboard keys for your product .."
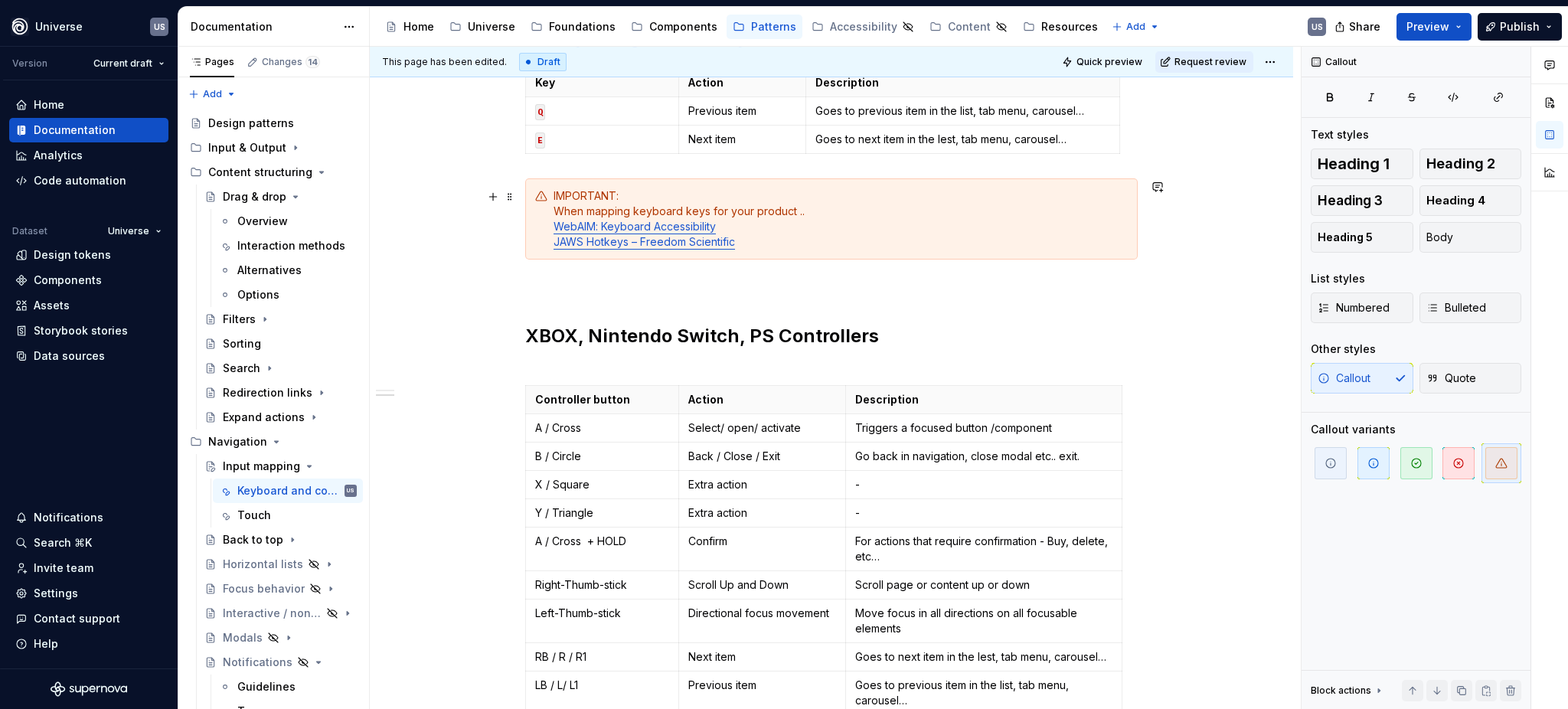
click at [818, 230] on div "IMPORTANT: When mapping keyboard keys for your product .. WebAIM: Keyboard Acce…" at bounding box center [840, 219] width 574 height 61
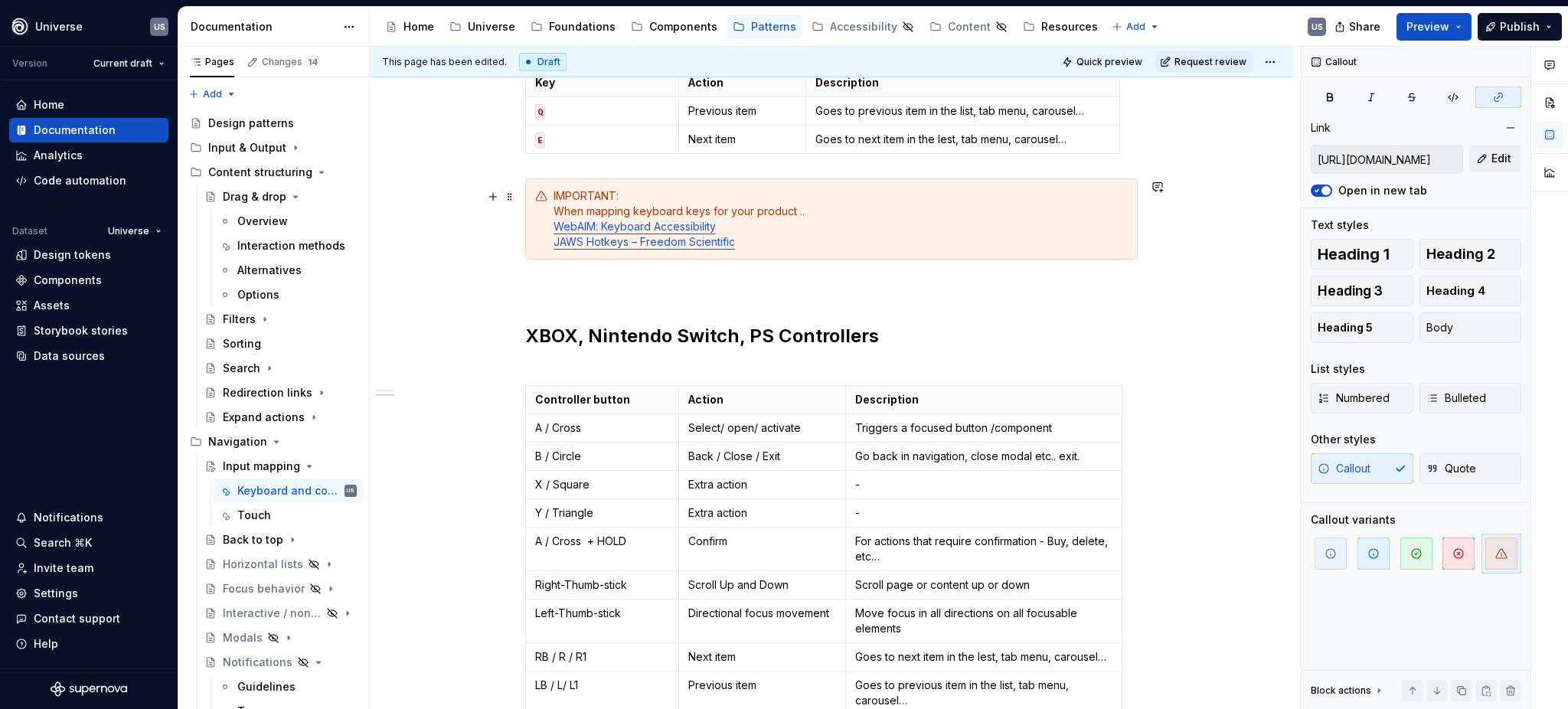
type input "https://webaim.org/techniques/keyboard/"
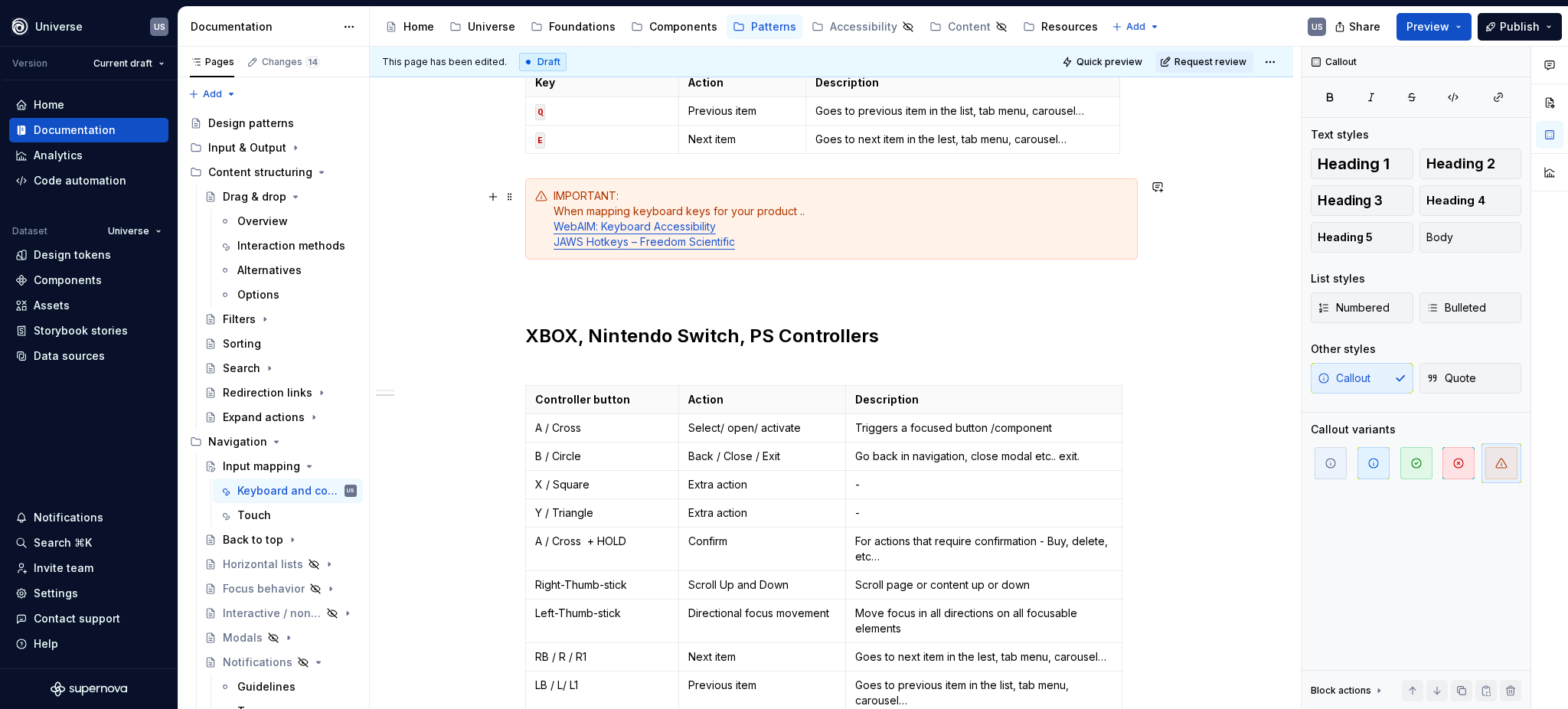
drag, startPoint x: 797, startPoint y: 238, endPoint x: 582, endPoint y: 213, distance: 216.4
click at [584, 216] on div "IMPORTANT: When mapping keyboard keys for your product .. WebAIM: Keyboard Acce…" at bounding box center [840, 219] width 574 height 61
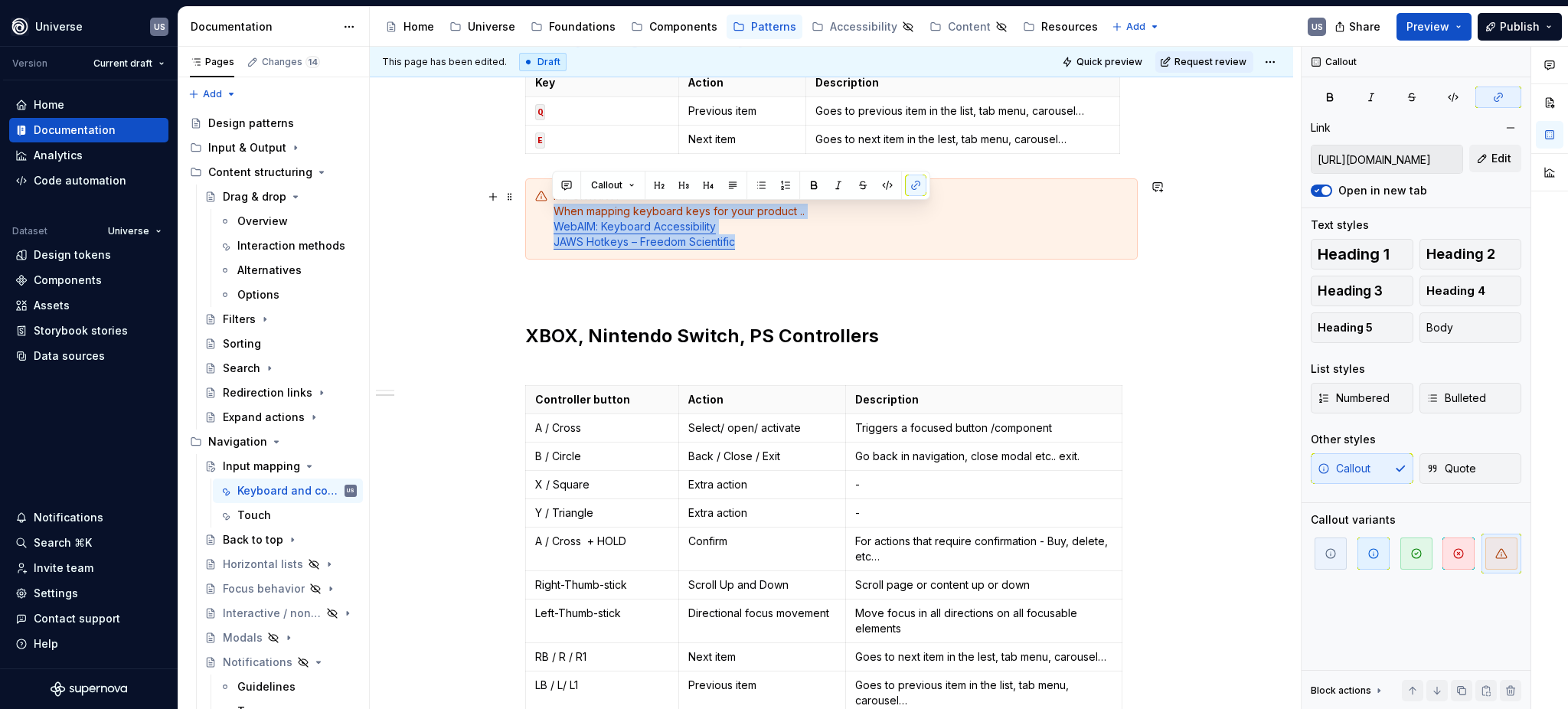
drag, startPoint x: 551, startPoint y: 206, endPoint x: 780, endPoint y: 243, distance: 232.0
click at [780, 243] on div "IMPORTANT: When mapping keyboard keys for your product .. WebAIM: Keyboard Acce…" at bounding box center [832, 219] width 612 height 81
copy div "When mapping keyboard keys for your product .. WebAIM: Keyboard Accessibility J…"
type textarea "*"
click at [742, 239] on div "IMPORTANT: When mapping keyboard keys for your product .. WebAIM: Keyboard Acce…" at bounding box center [840, 219] width 574 height 61
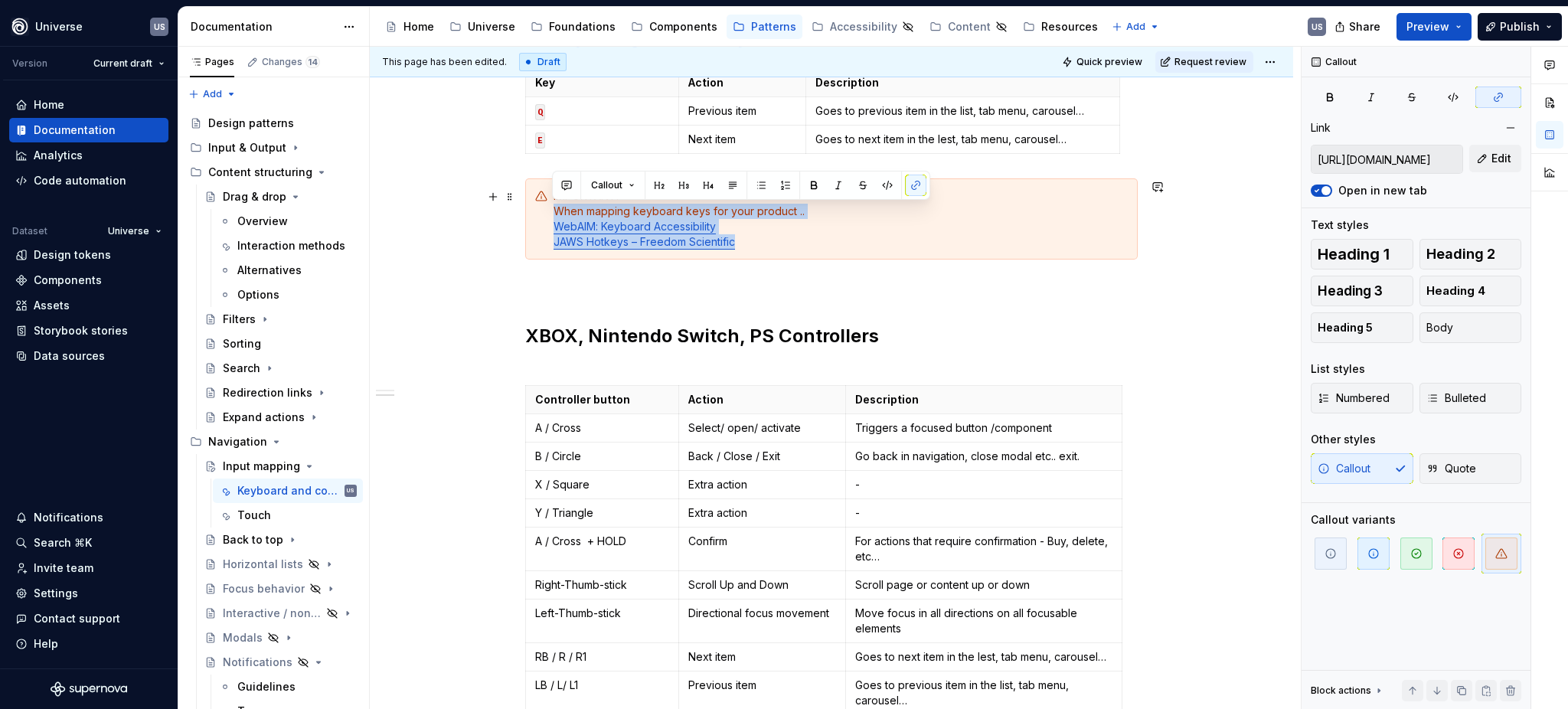
click at [767, 243] on div "IMPORTANT: When mapping keyboard keys for your product .. WebAIM: Keyboard Acce…" at bounding box center [840, 219] width 574 height 61
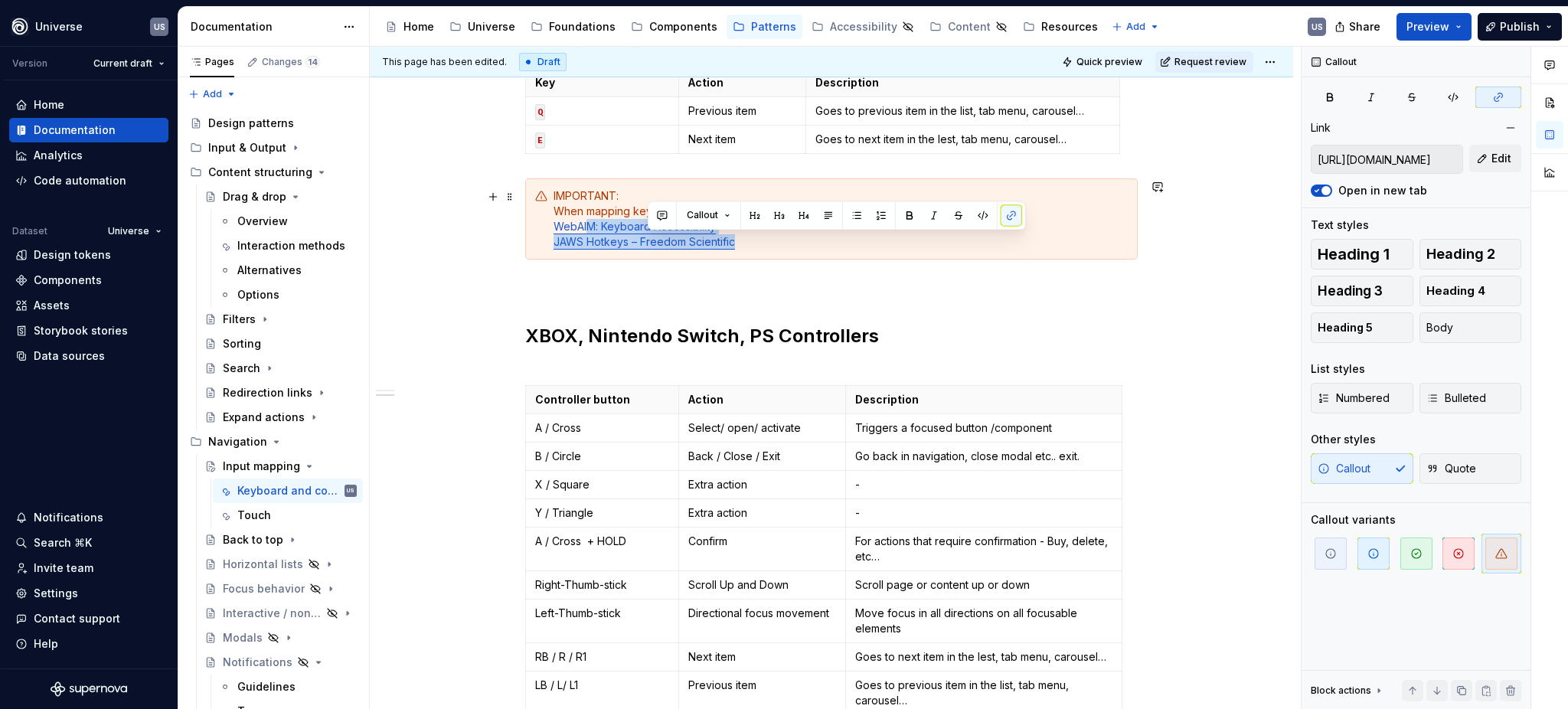
type input "https://webaim.org/techniques/keyboard/"
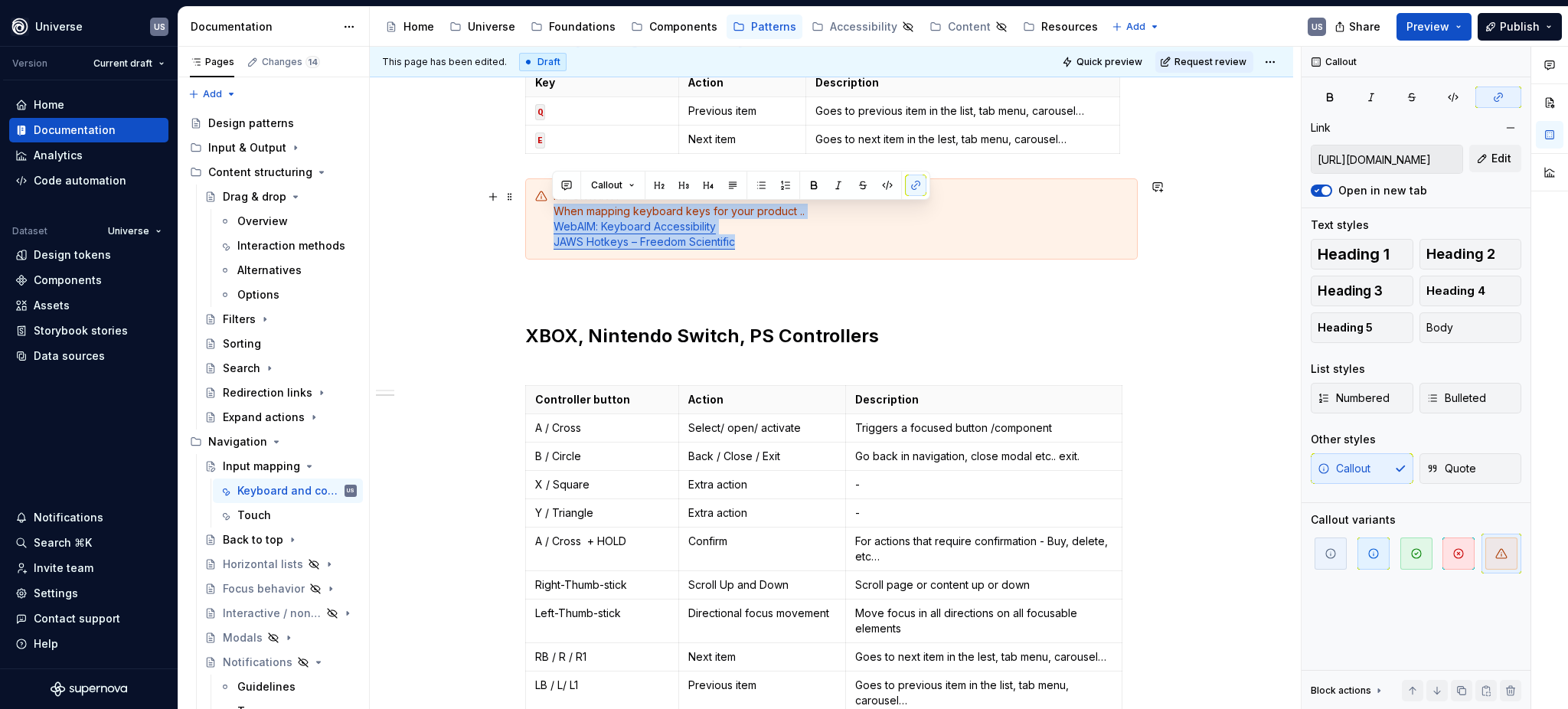
drag, startPoint x: 758, startPoint y: 243, endPoint x: 549, endPoint y: 212, distance: 211.3
click at [549, 212] on div "IMPORTANT: When mapping keyboard keys for your product .. WebAIM: Keyboard Acce…" at bounding box center [832, 219] width 612 height 81
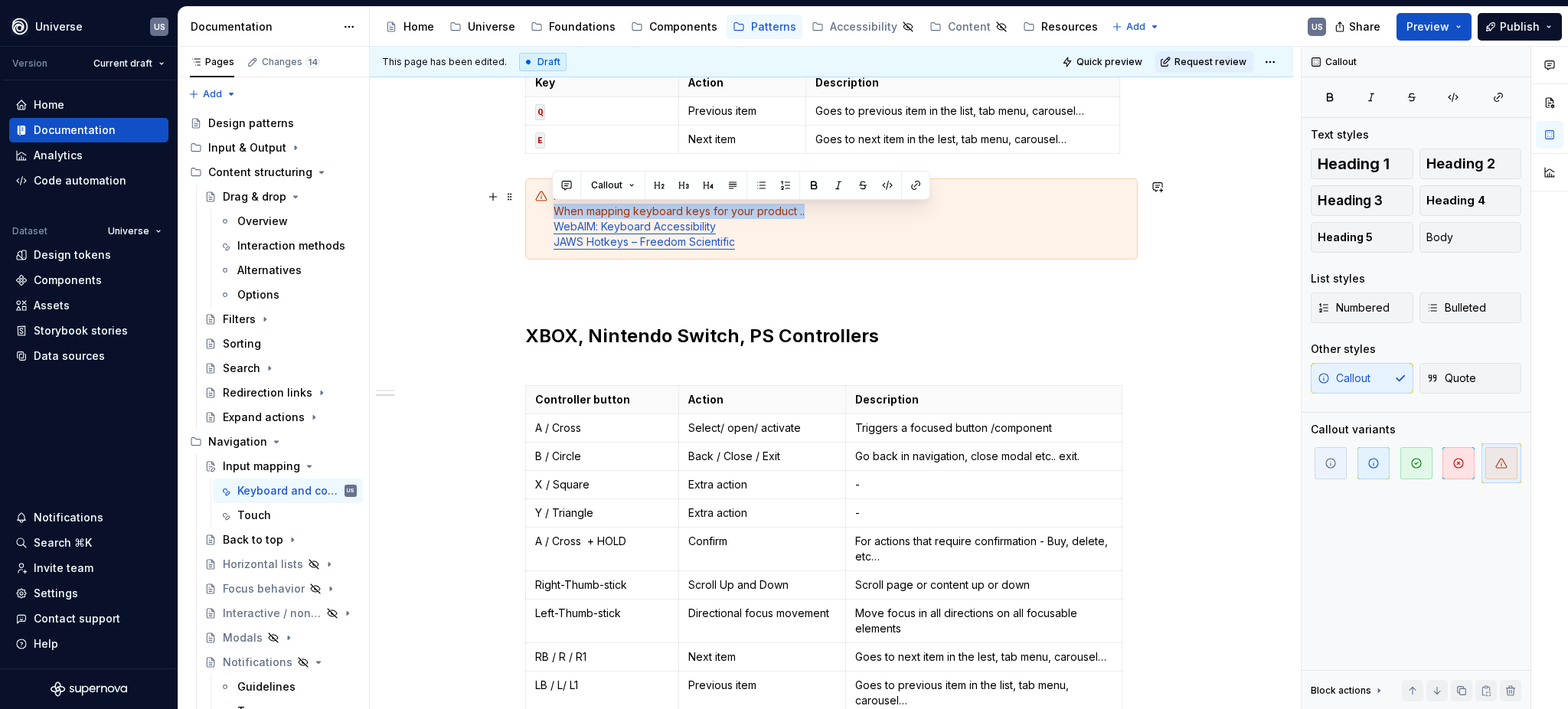
drag, startPoint x: 802, startPoint y: 213, endPoint x: 552, endPoint y: 208, distance: 250.0
click at [553, 208] on div "IMPORTANT: When mapping keyboard keys for your product .. WebAIM: Keyboard Acce…" at bounding box center [840, 219] width 574 height 61
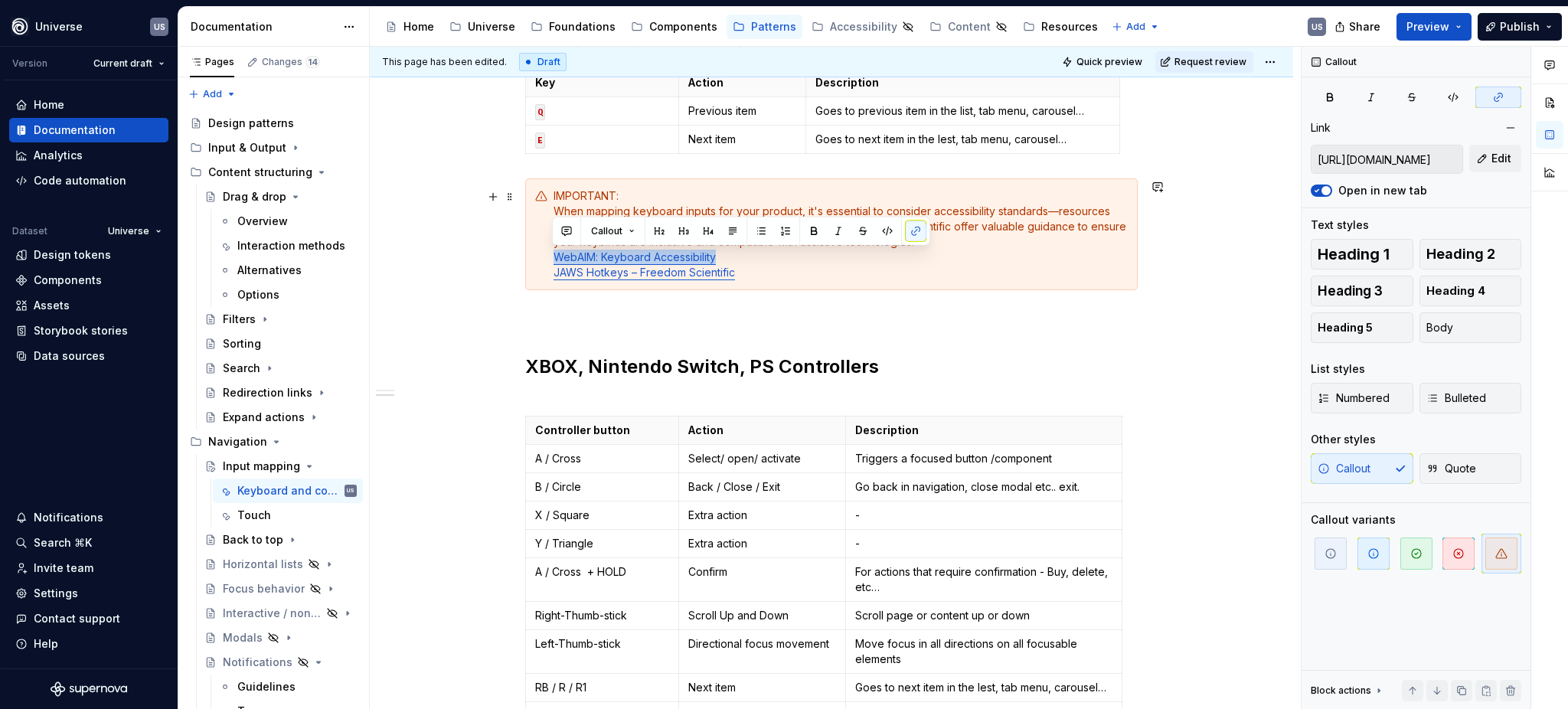
drag, startPoint x: 737, startPoint y: 258, endPoint x: 549, endPoint y: 261, distance: 188.0
click at [549, 261] on div "IMPORTANT: When mapping keyboard inputs for your product, it's essential to con…" at bounding box center [832, 234] width 612 height 112
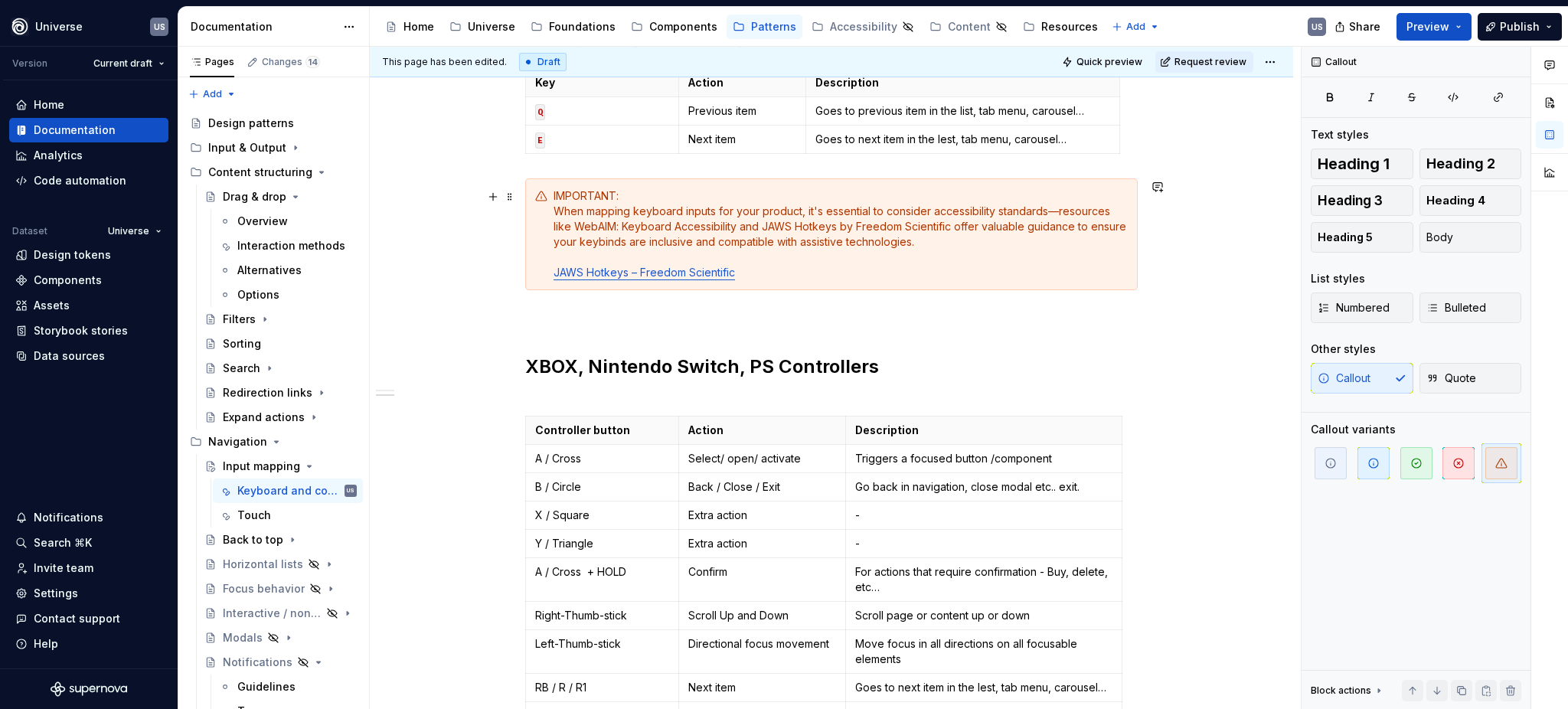
click at [756, 255] on div "IMPORTANT: When mapping keyboard inputs for your product, it's essential to con…" at bounding box center [840, 234] width 574 height 92
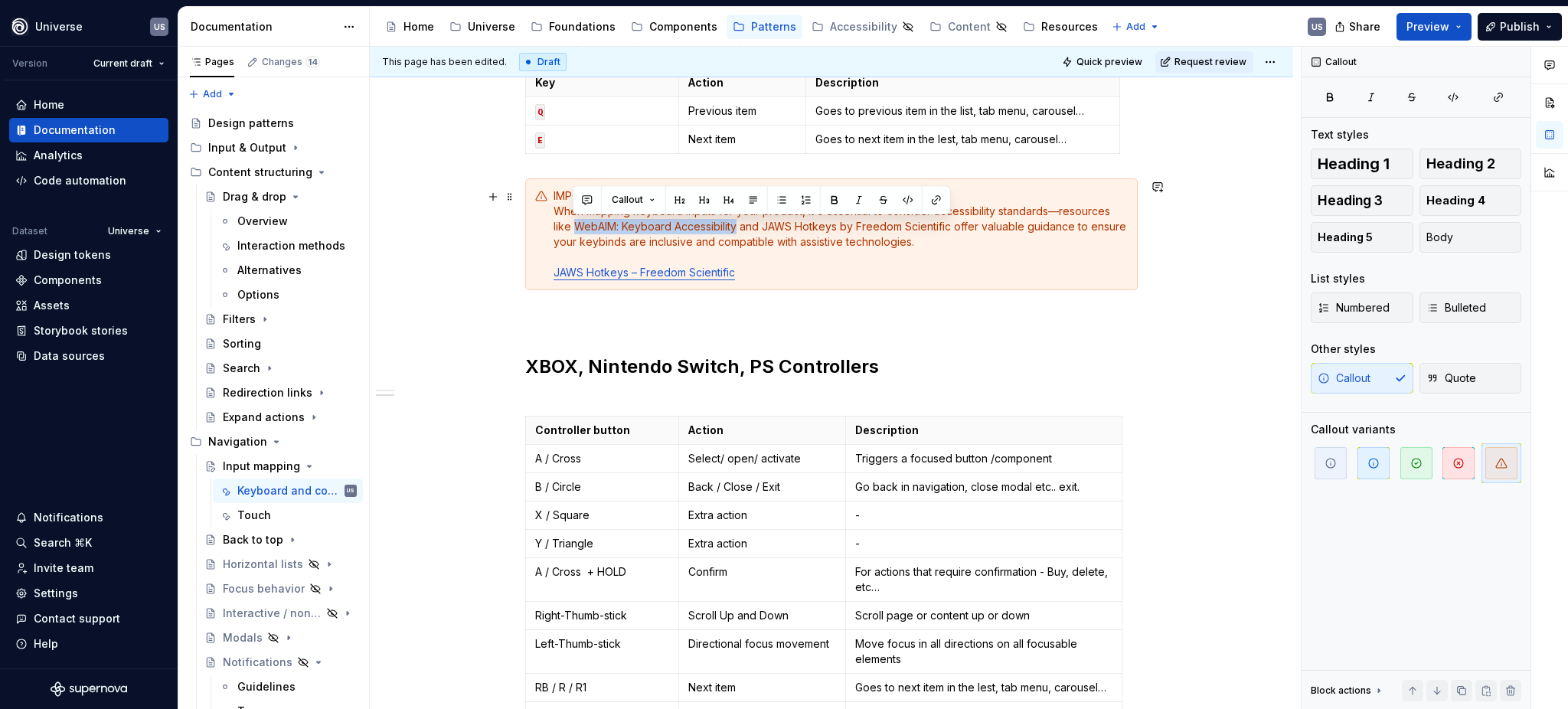
drag, startPoint x: 572, startPoint y: 225, endPoint x: 735, endPoint y: 229, distance: 163.0
click at [735, 229] on div "IMPORTANT: When mapping keyboard inputs for your product, it's essential to con…" at bounding box center [840, 234] width 574 height 92
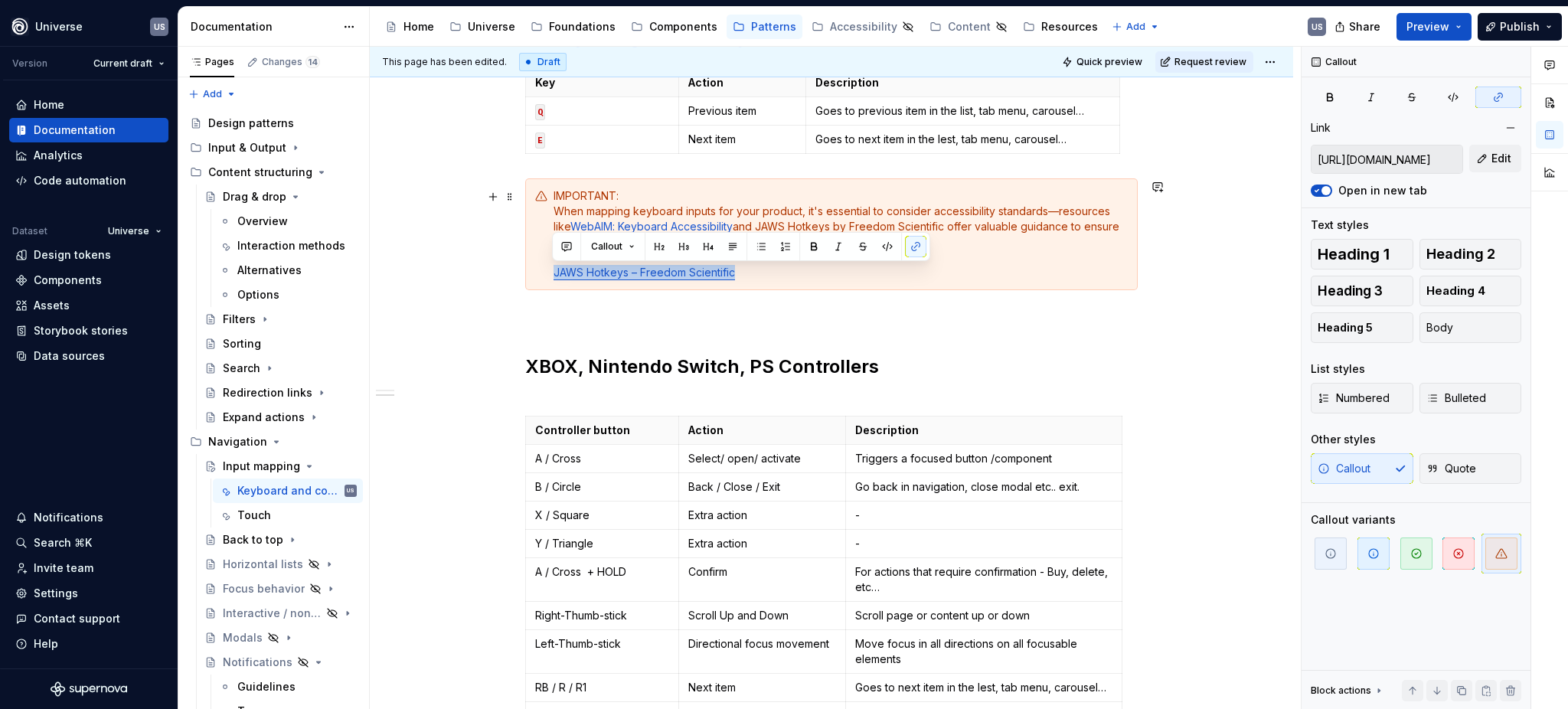
drag, startPoint x: 730, startPoint y: 277, endPoint x: 543, endPoint y: 285, distance: 187.2
click at [543, 285] on div "IMPORTANT: When mapping keyboard inputs for your product, it's essential to con…" at bounding box center [832, 234] width 612 height 112
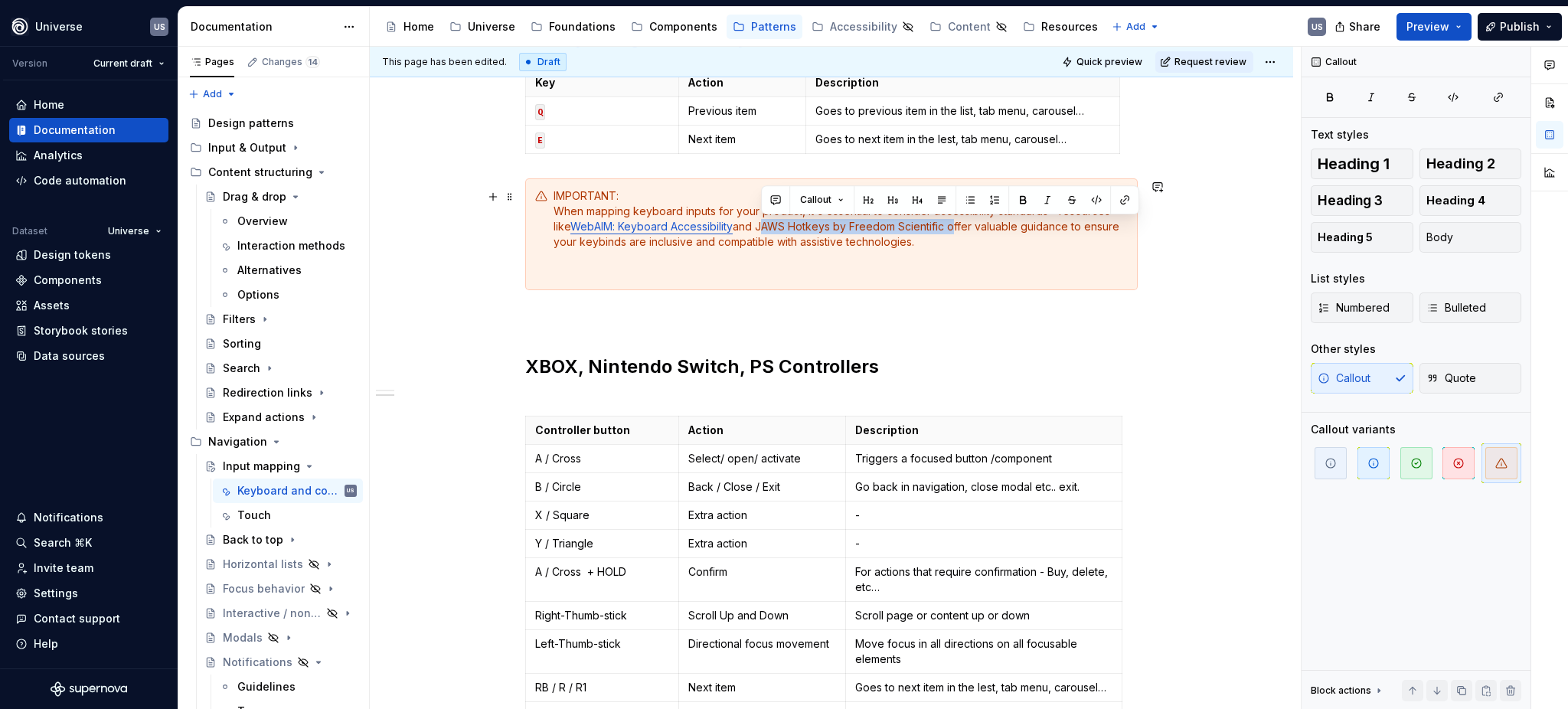
drag, startPoint x: 763, startPoint y: 229, endPoint x: 950, endPoint y: 233, distance: 187.0
click at [950, 233] on div "IMPORTANT: When mapping keyboard inputs for your product, it's essential to con…" at bounding box center [840, 234] width 574 height 92
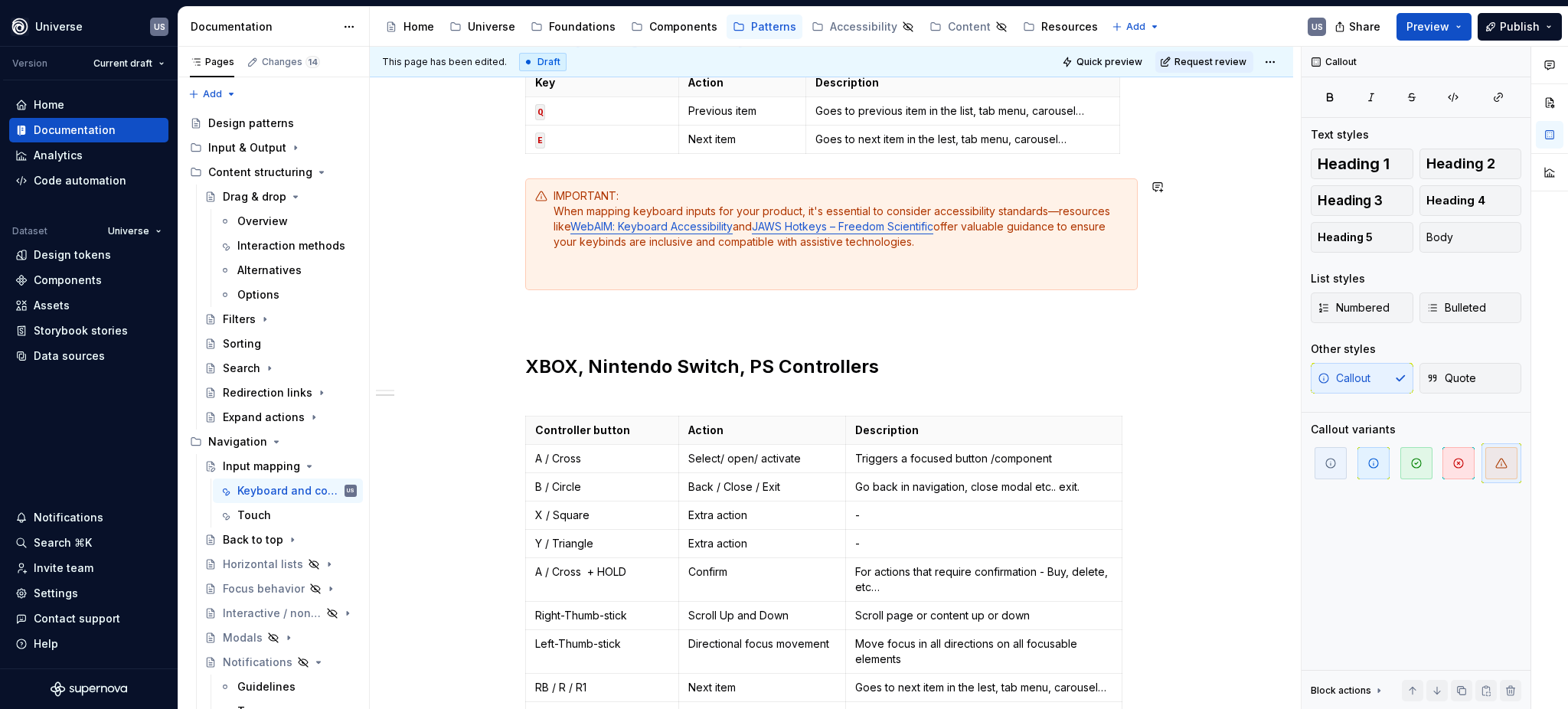
click at [966, 254] on div "IMPORTANT: When mapping keyboard inputs for your product, it's essential to con…" at bounding box center [840, 234] width 574 height 92
click at [619, 278] on div "IMPORTANT: When mapping keyboard inputs for your product, it's essential to con…" at bounding box center [840, 234] width 574 height 92
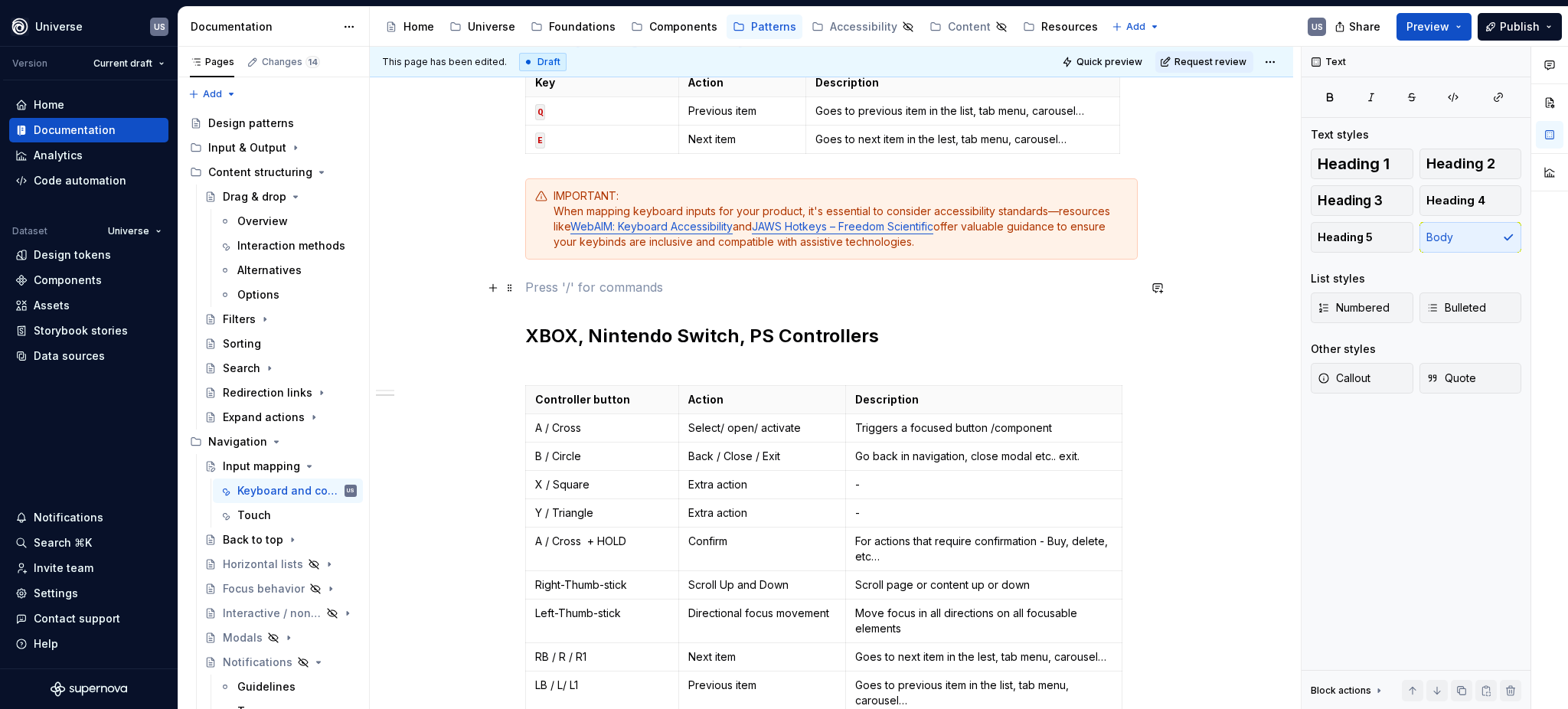
click at [1035, 295] on p at bounding box center [832, 287] width 612 height 19
type textarea "*"
